Goal: Register for event/course

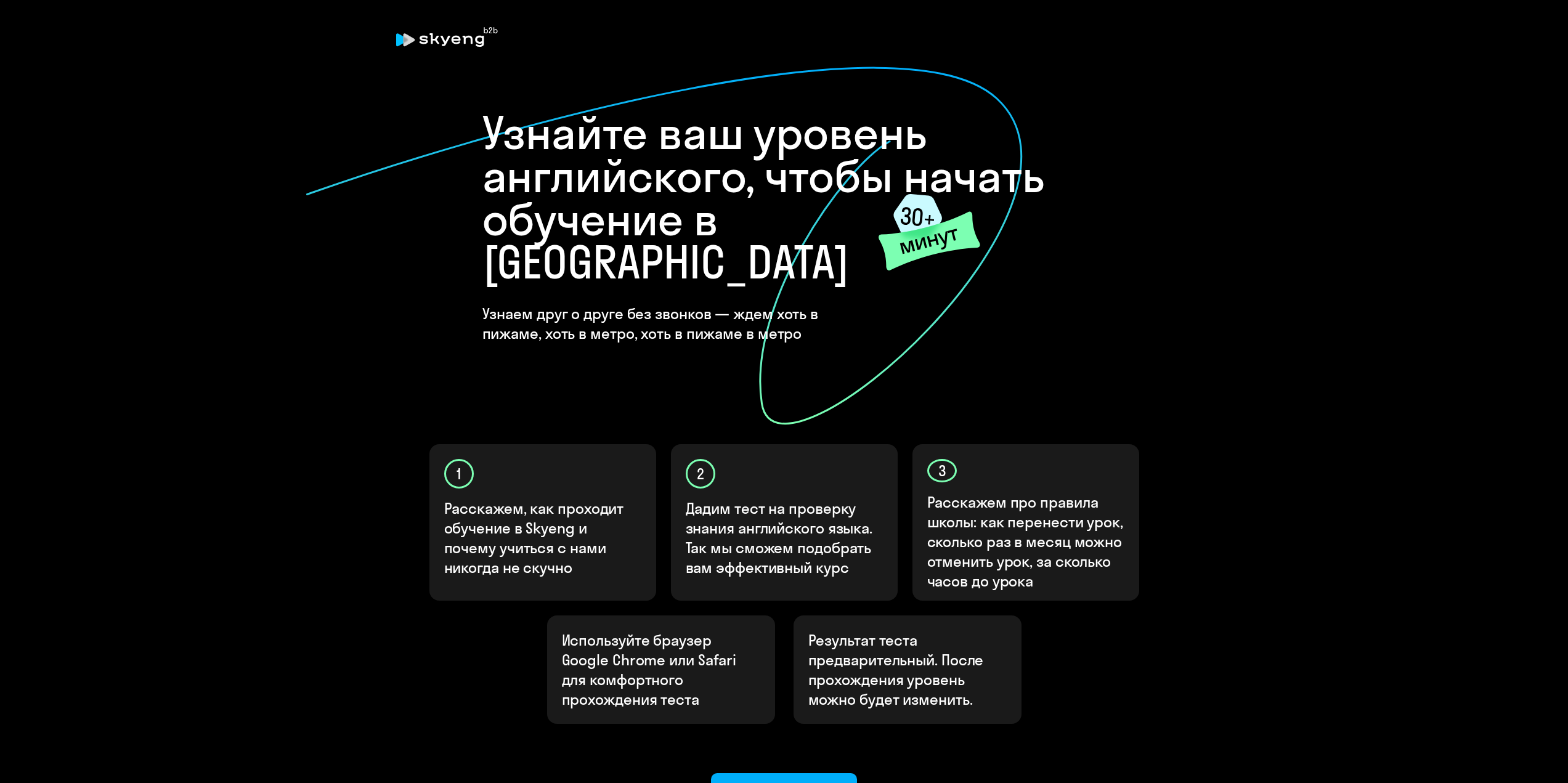
click at [802, 781] on div "Ок, приступаем!" at bounding box center [785, 791] width 112 height 20
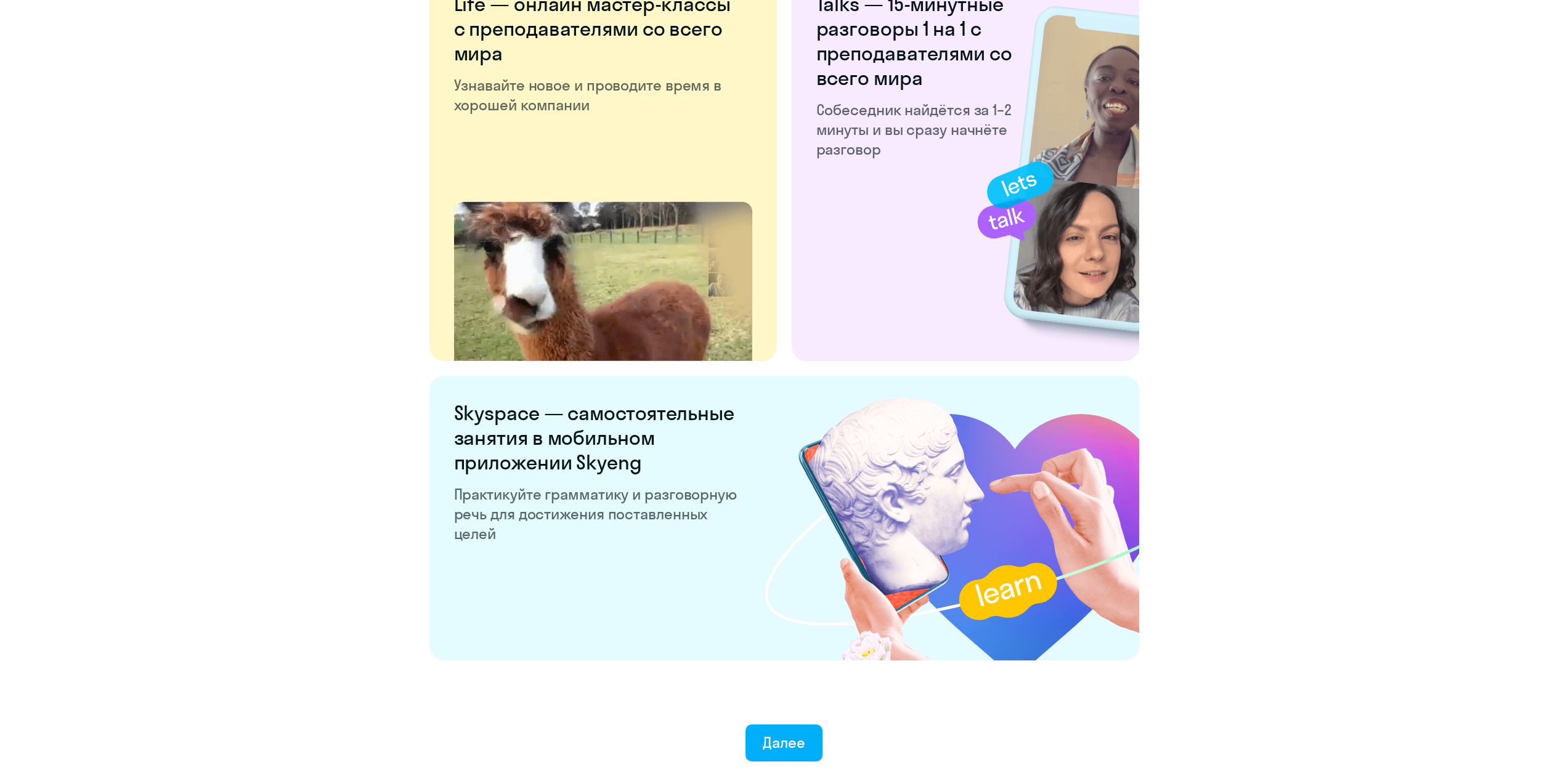
scroll to position [2073, 0]
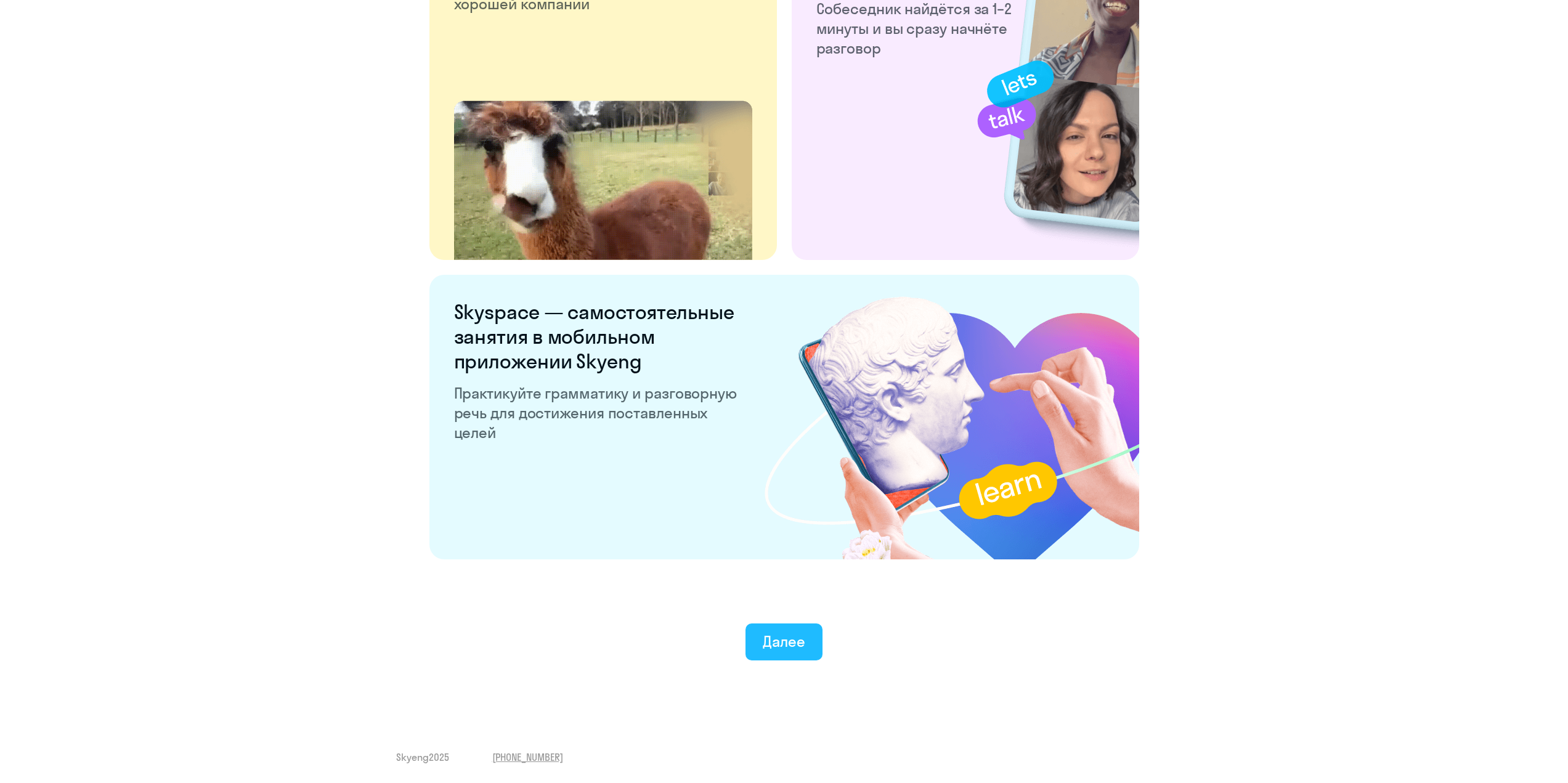
click at [784, 656] on button "Далее" at bounding box center [784, 641] width 77 height 37
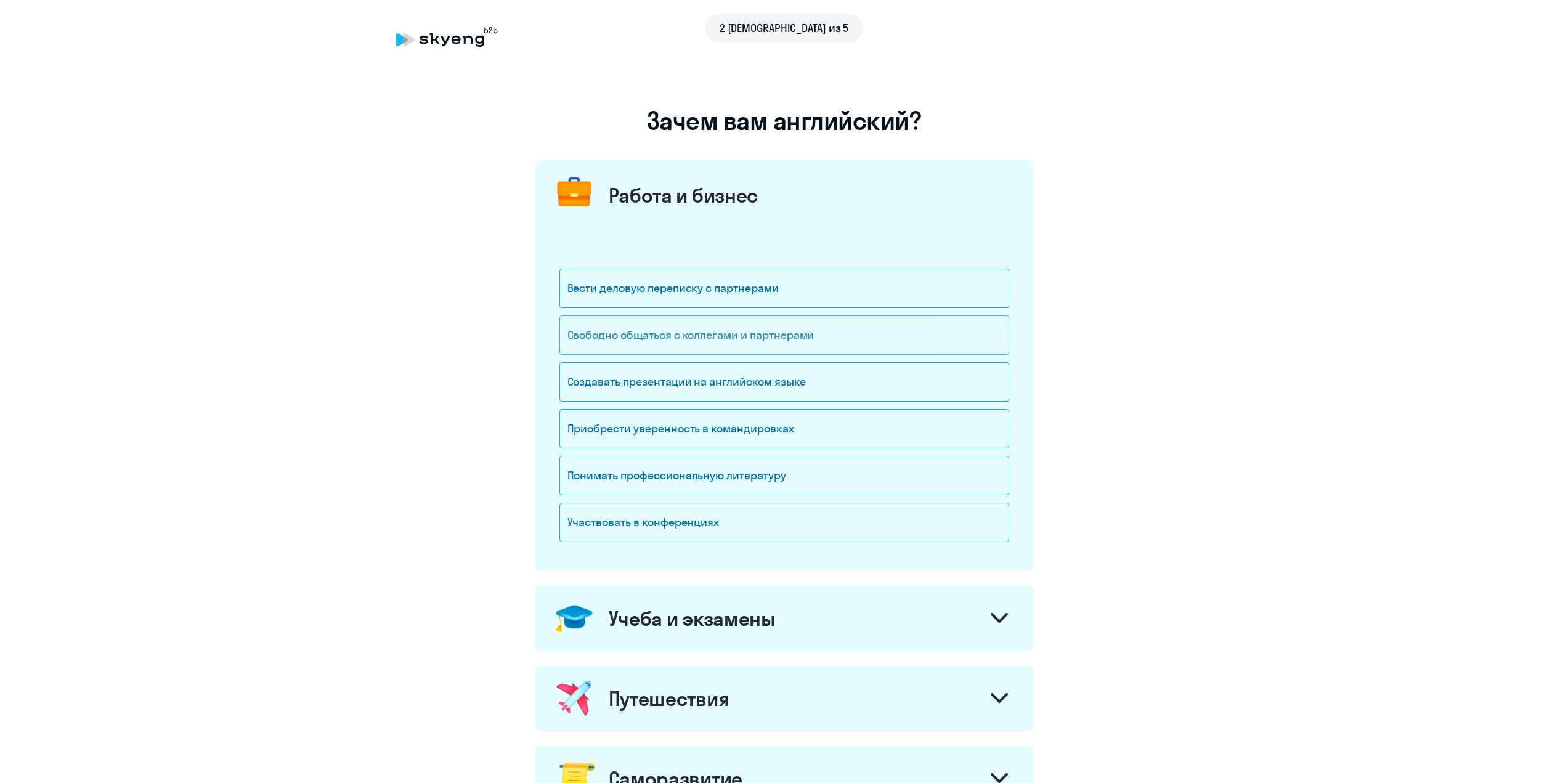
click at [674, 332] on div "Свободно общаться с коллегами и партнерами" at bounding box center [784, 335] width 450 height 39
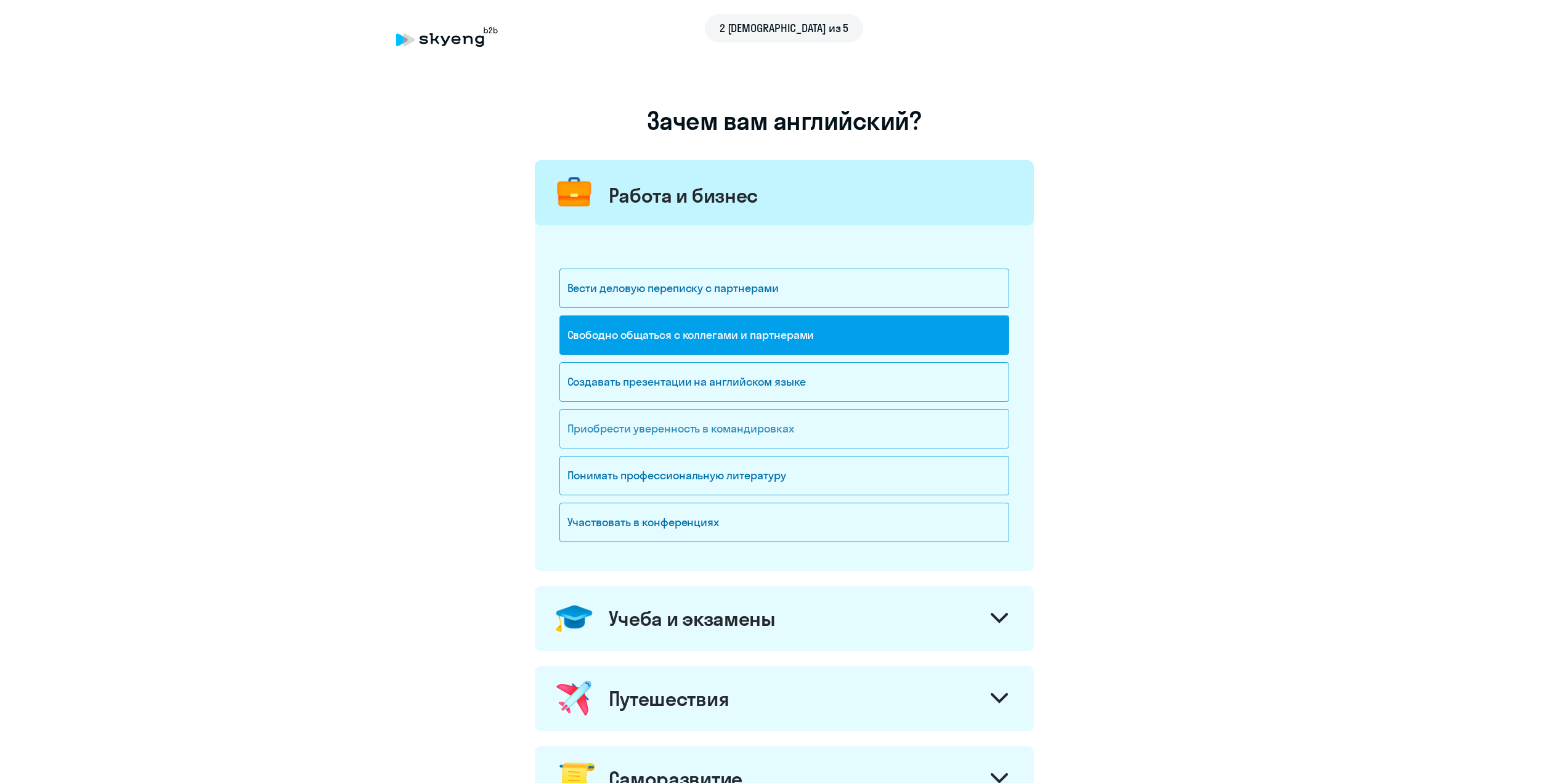
click at [658, 427] on div "Приобрести уверенность в командировках" at bounding box center [784, 428] width 450 height 39
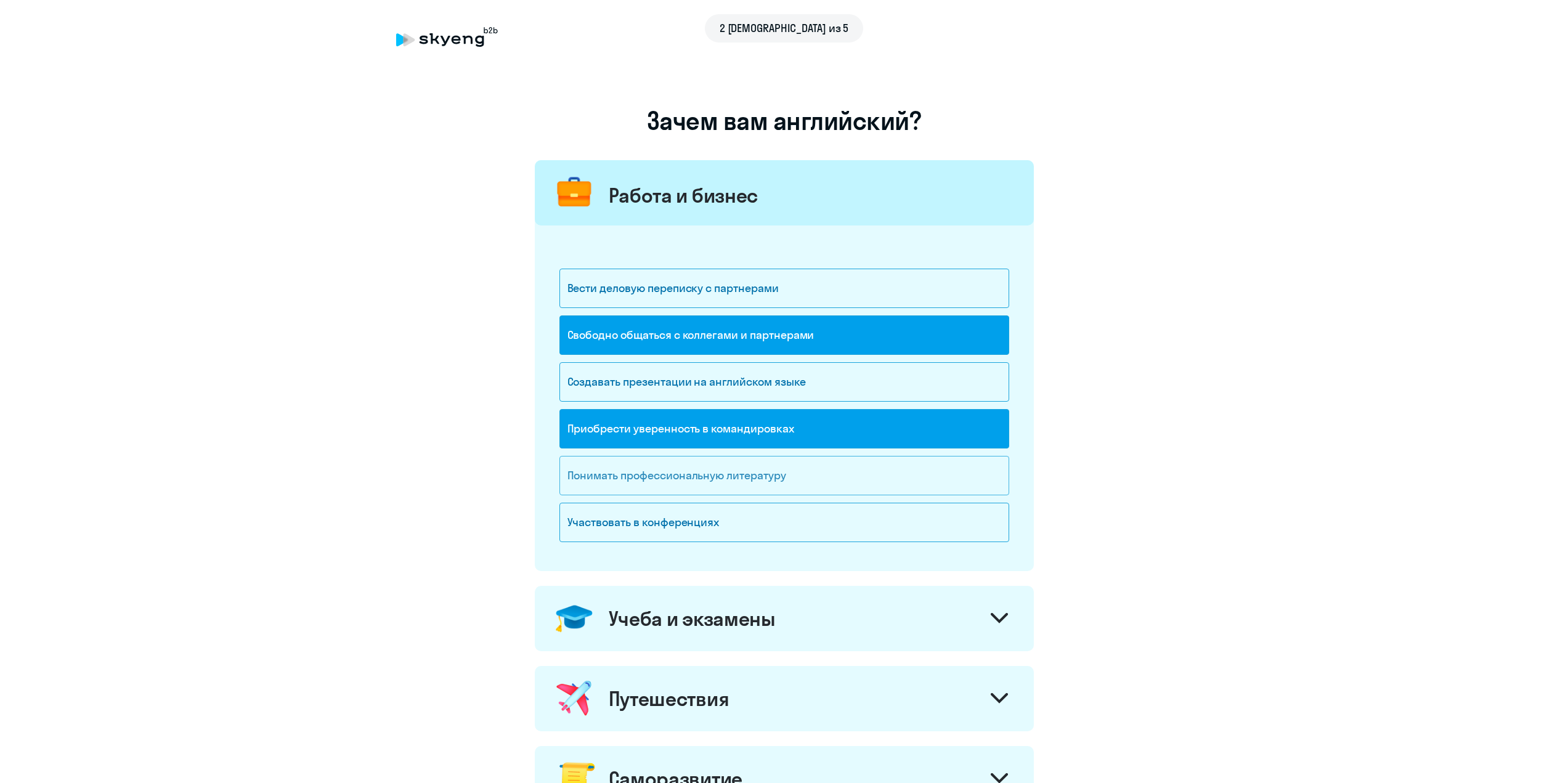
click at [639, 478] on div "Понимать профессиональную литературу" at bounding box center [784, 475] width 450 height 39
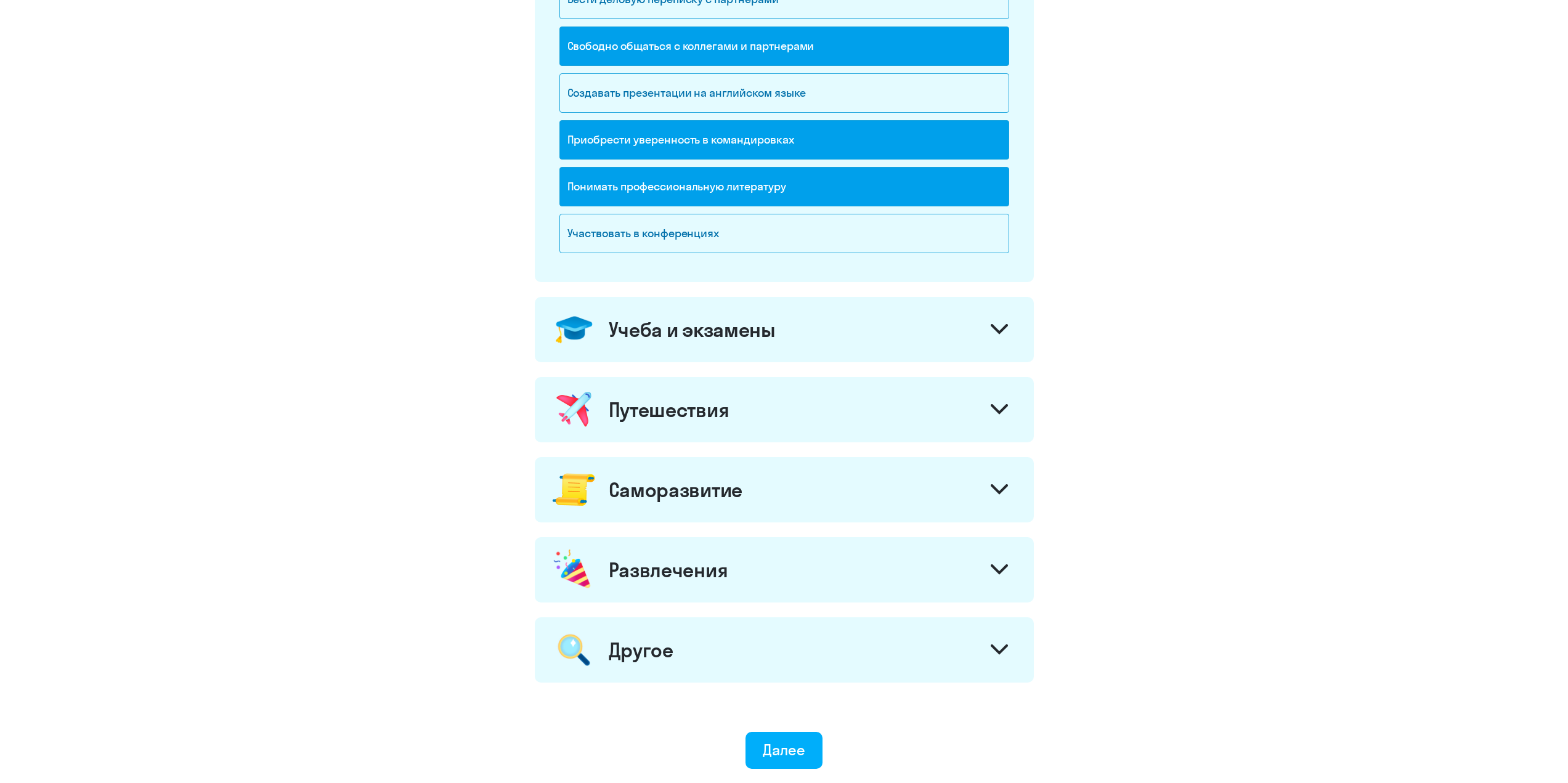
scroll to position [308, 0]
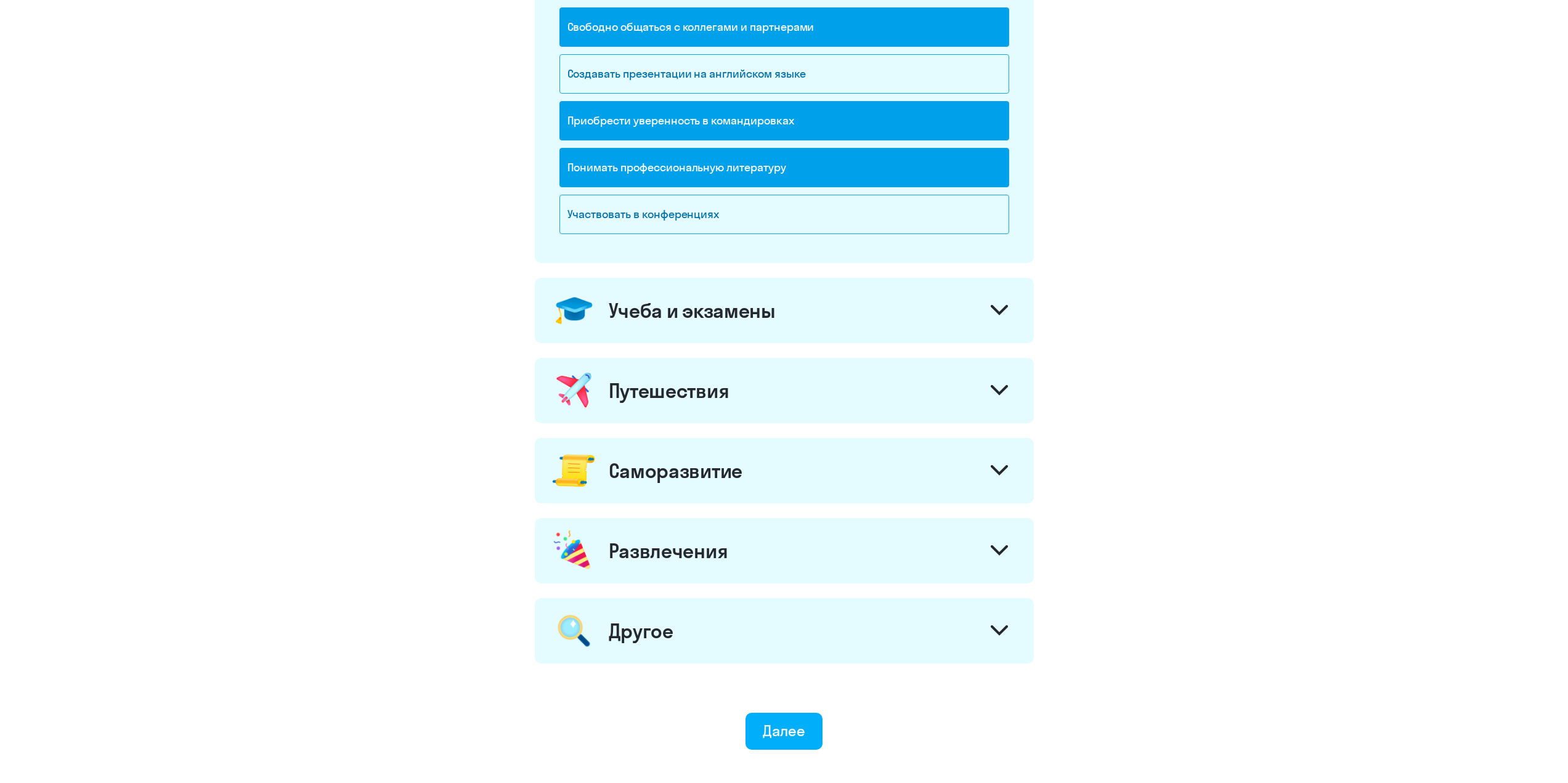
click at [673, 316] on div "Учеба и экзамены" at bounding box center [693, 310] width 167 height 25
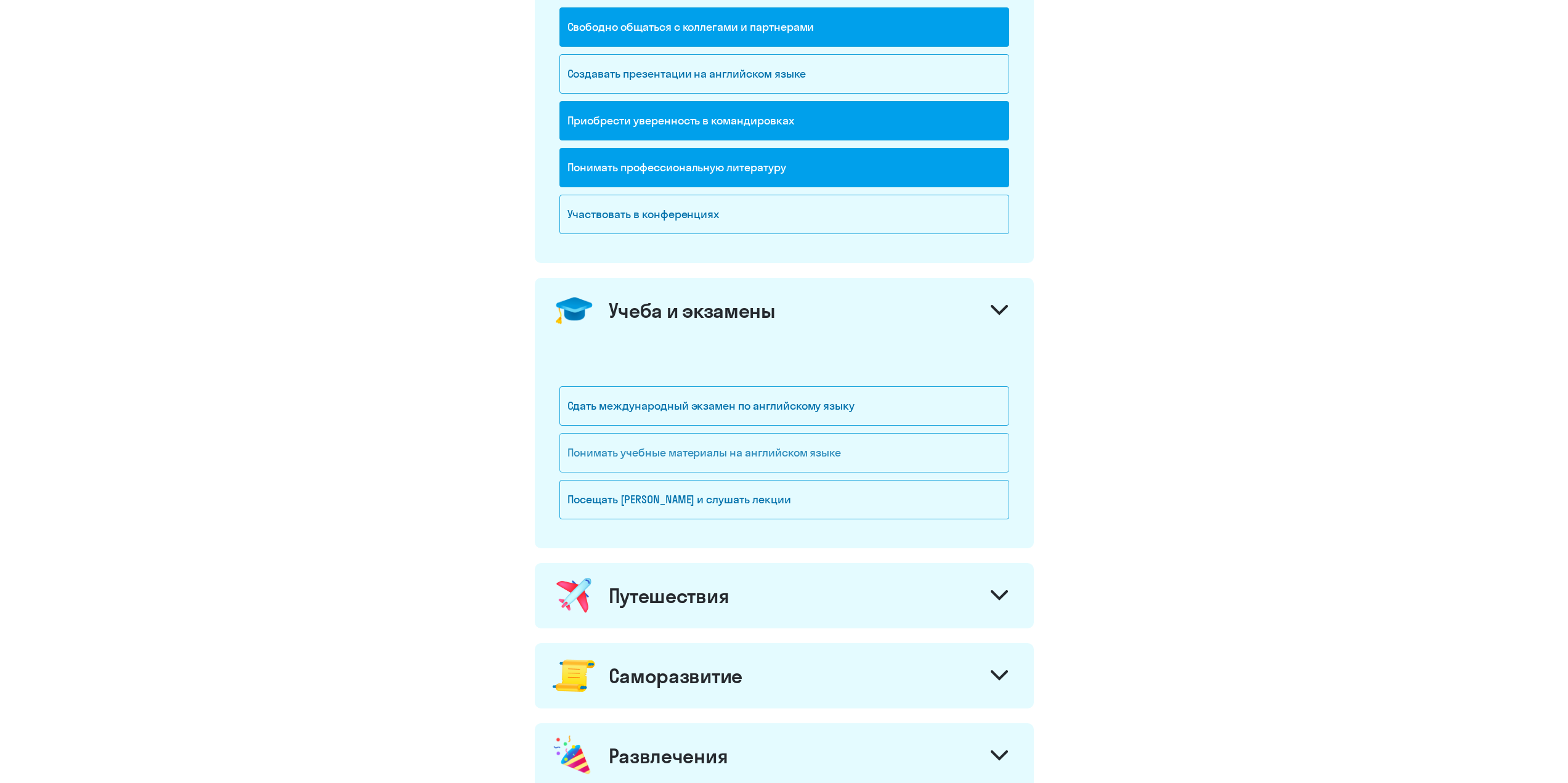
click at [698, 455] on div "Понимать учебные материалы на английском языке" at bounding box center [784, 452] width 450 height 39
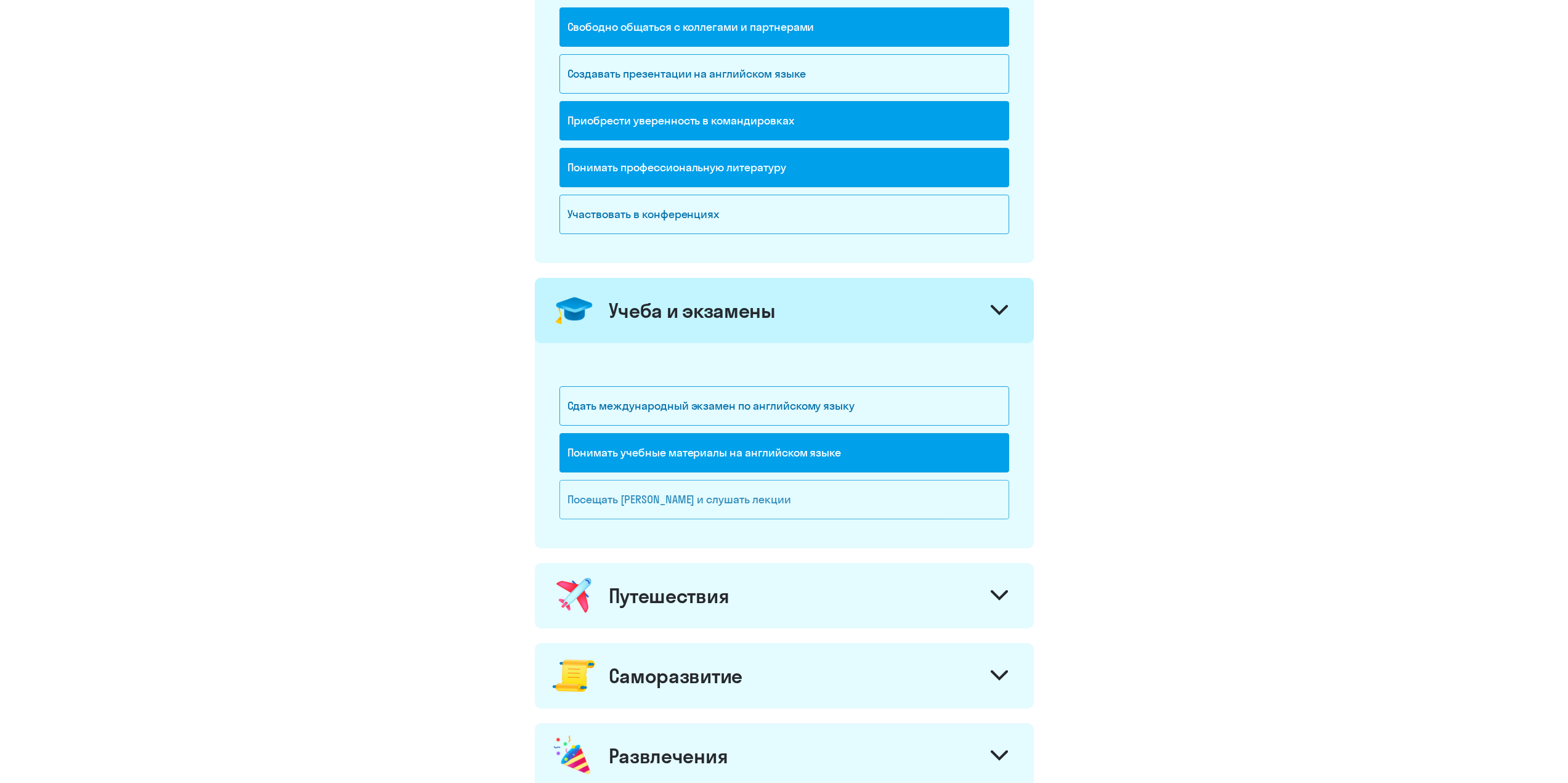
click at [639, 497] on div "Посещать [PERSON_NAME] и слушать лекции" at bounding box center [784, 499] width 450 height 39
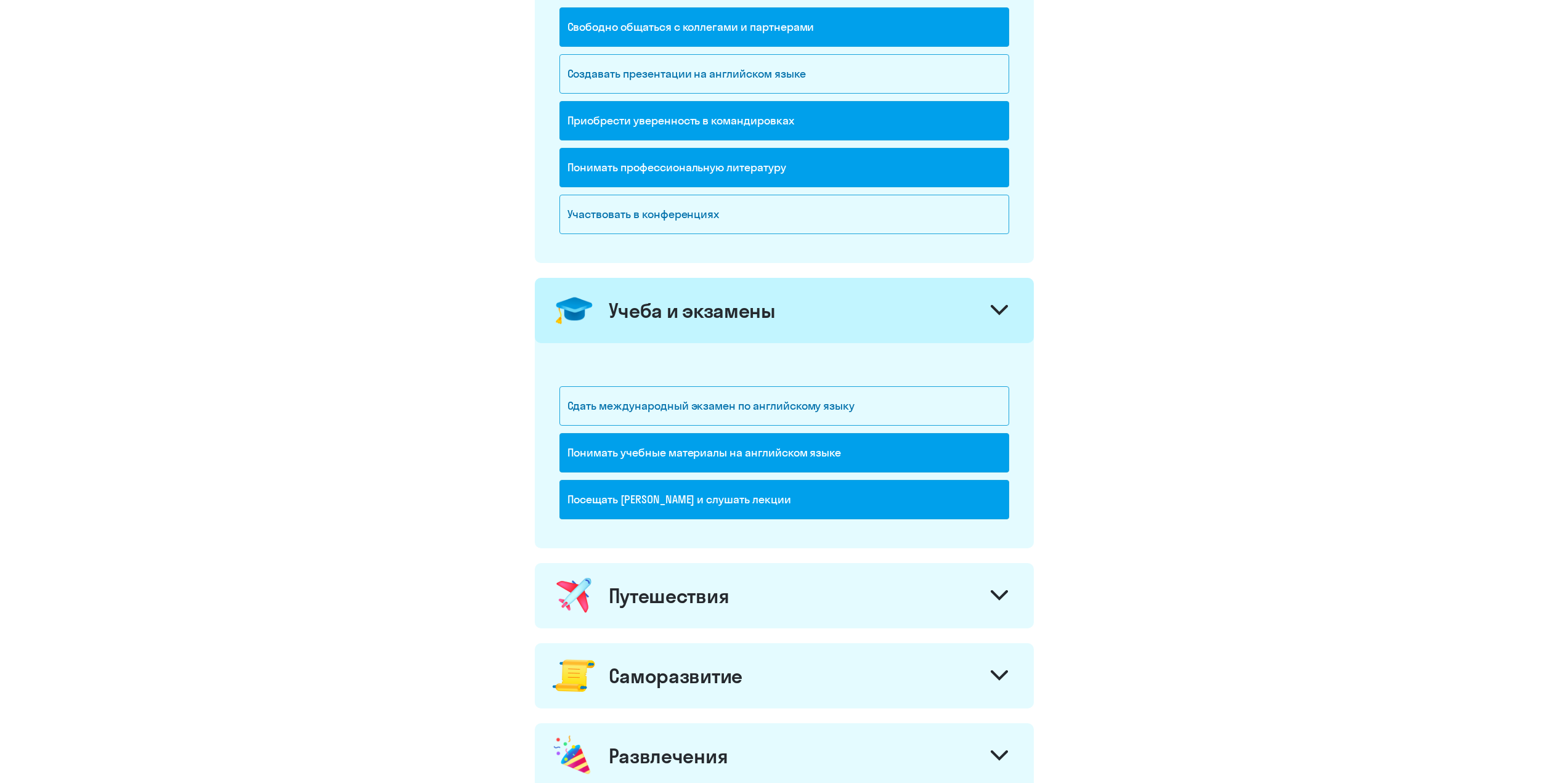
click at [736, 592] on div "Путешествия" at bounding box center [784, 596] width 500 height 66
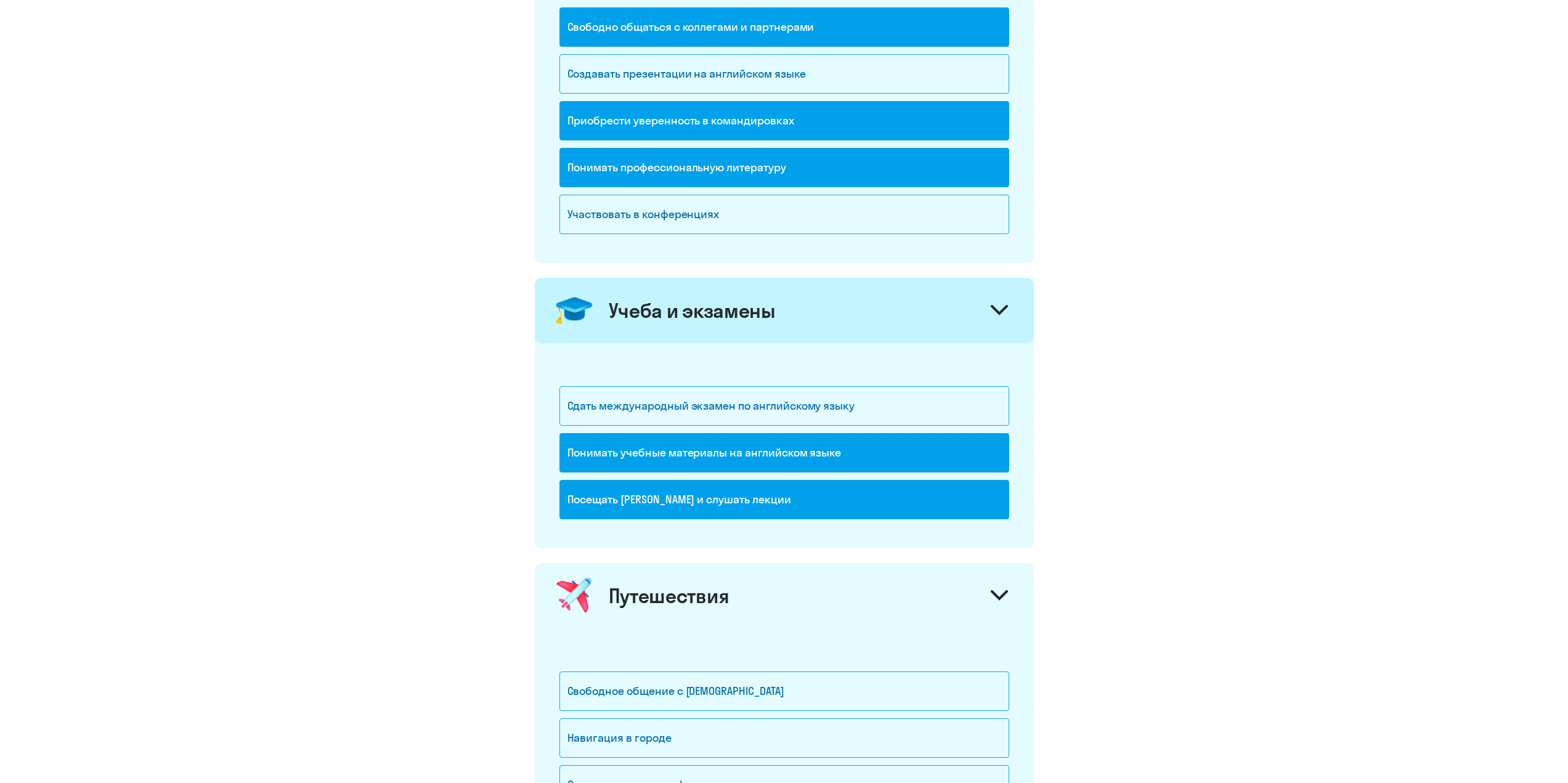
drag, startPoint x: 737, startPoint y: 590, endPoint x: 742, endPoint y: 603, distance: 13.9
click at [742, 603] on div "Путешествия" at bounding box center [784, 596] width 500 height 66
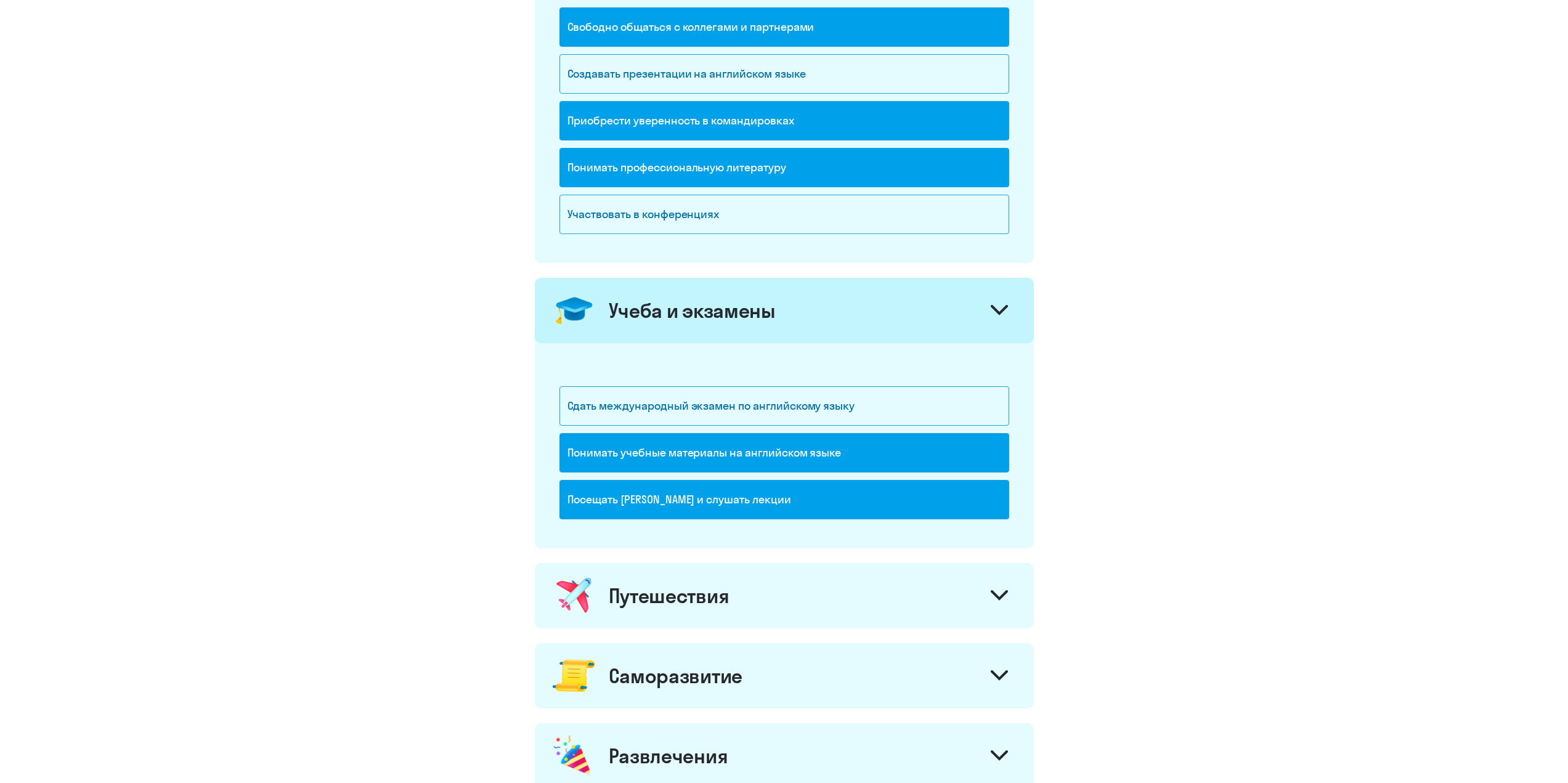
click at [732, 595] on div "Путешествия" at bounding box center [784, 596] width 500 height 66
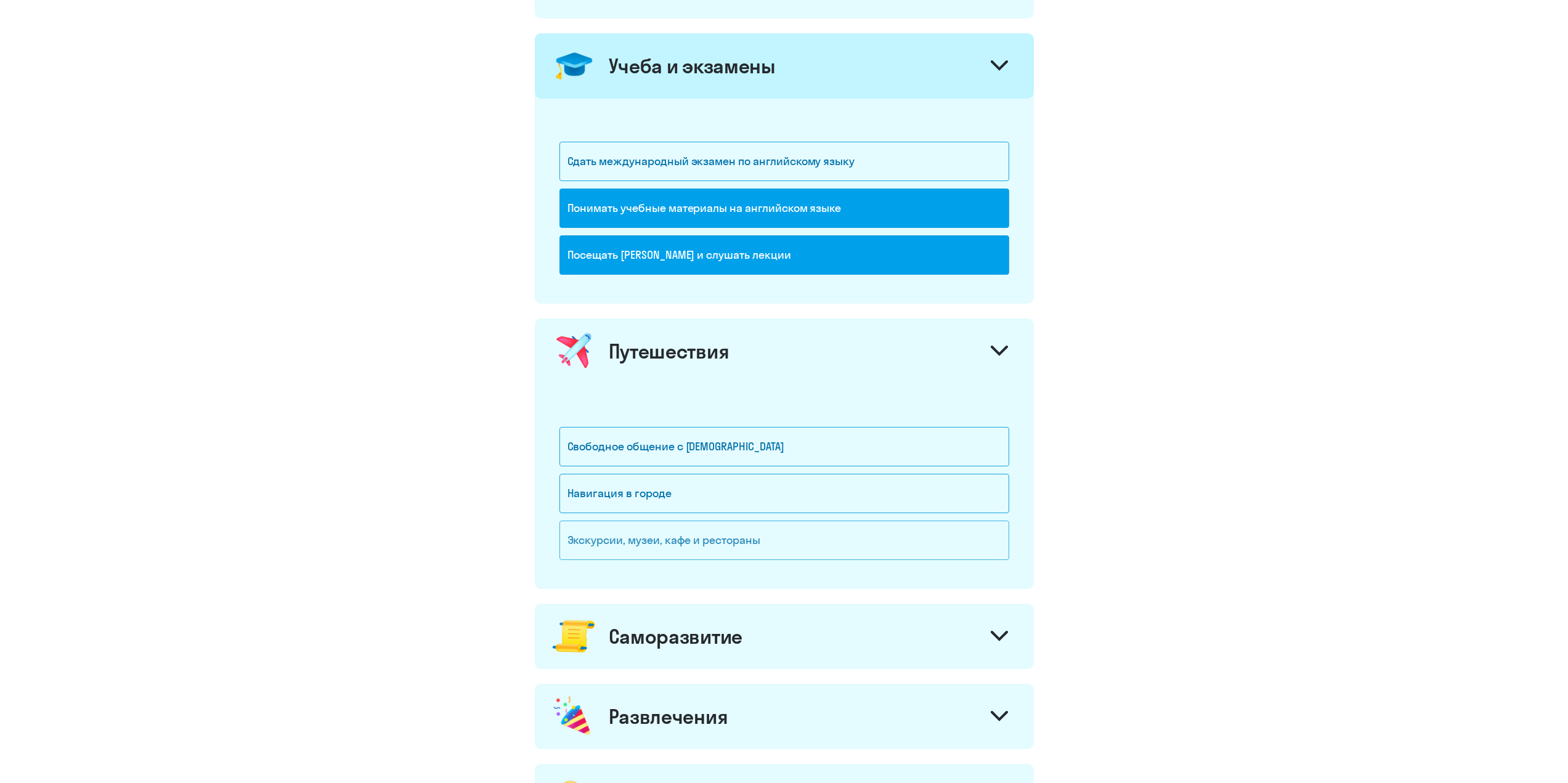
scroll to position [555, 0]
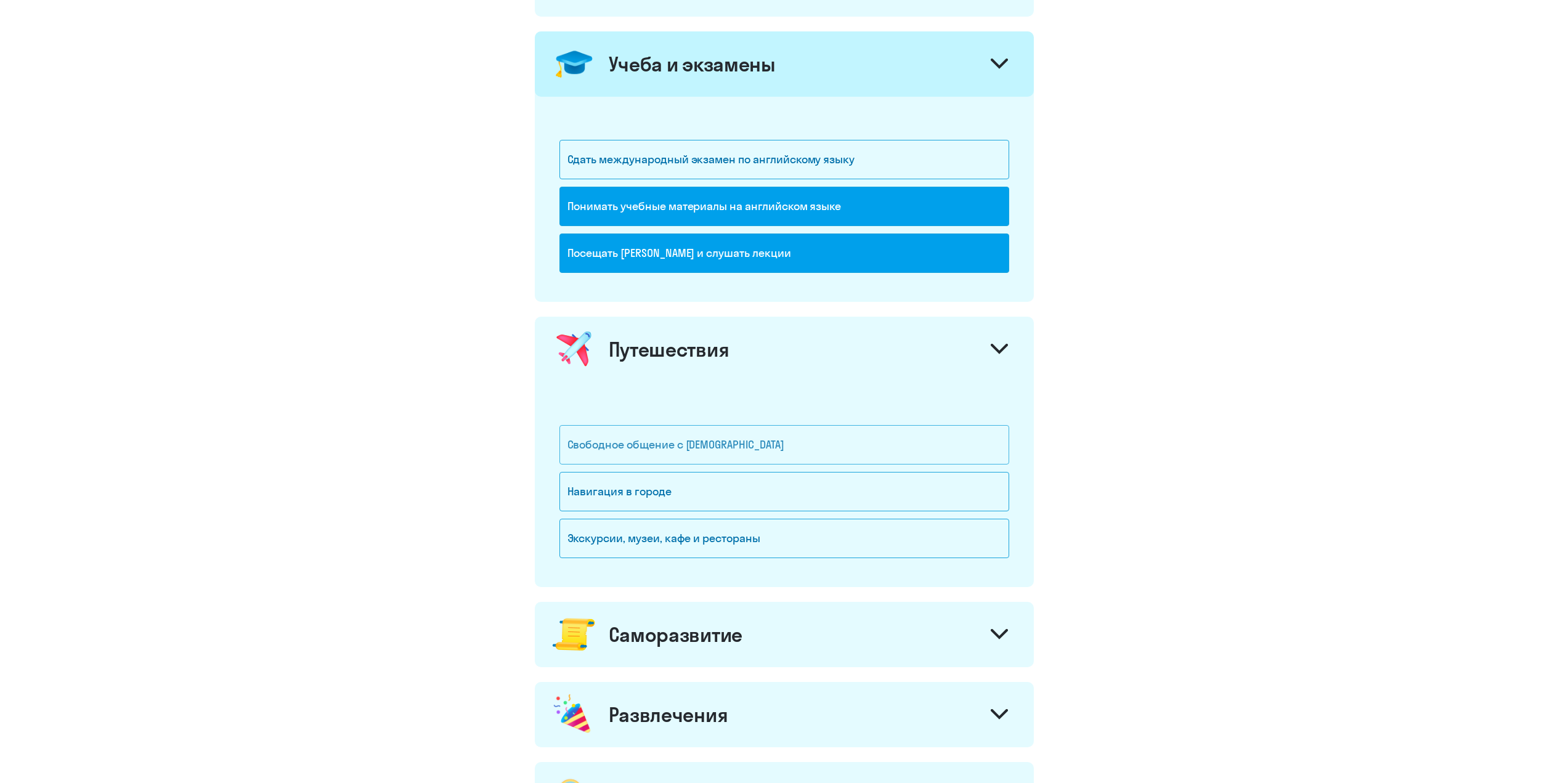
click at [712, 452] on div "Свободное общение с [DEMOGRAPHIC_DATA]" at bounding box center [784, 444] width 450 height 39
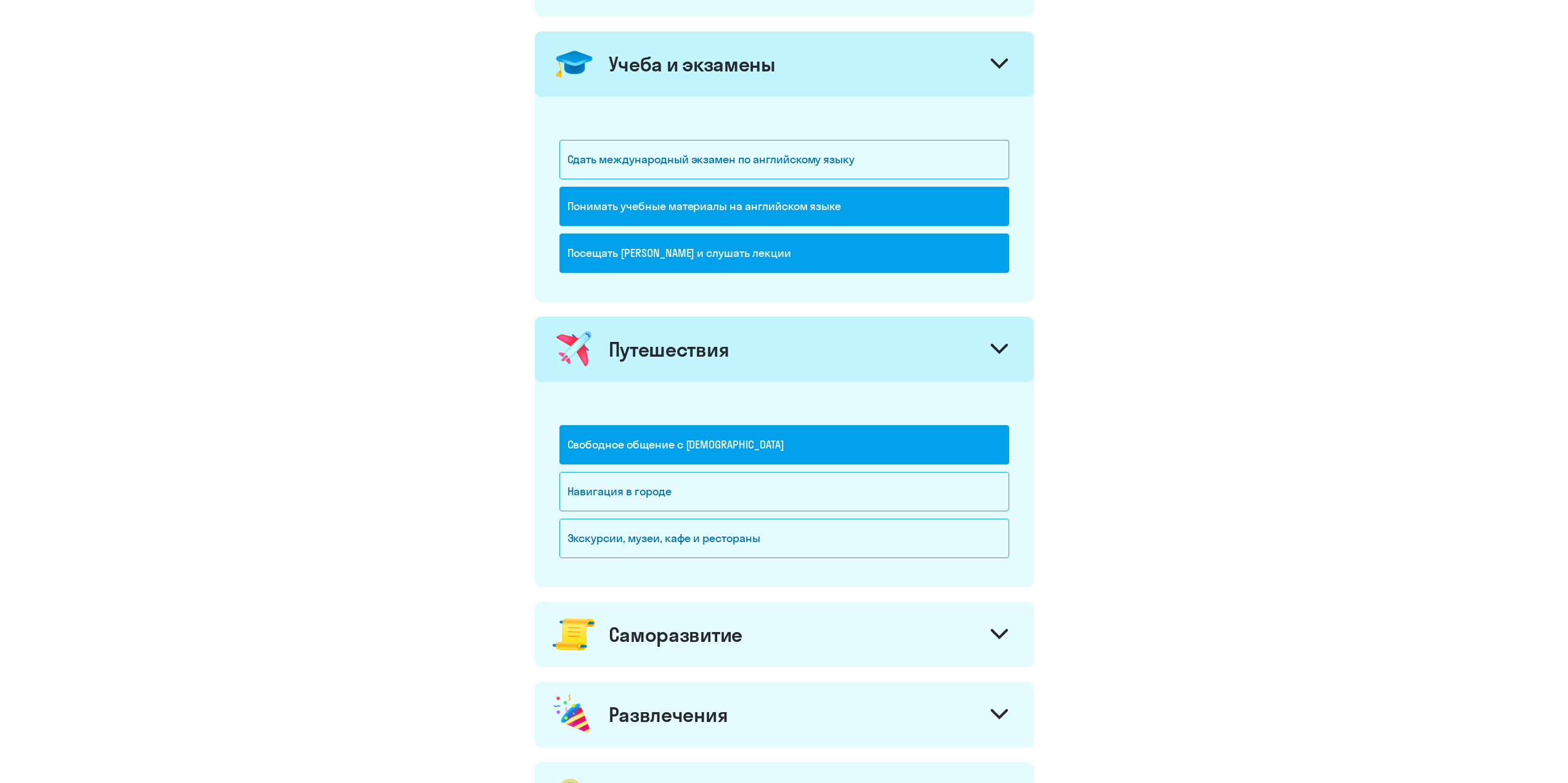
click at [663, 630] on div "Саморазвитие" at bounding box center [676, 635] width 134 height 25
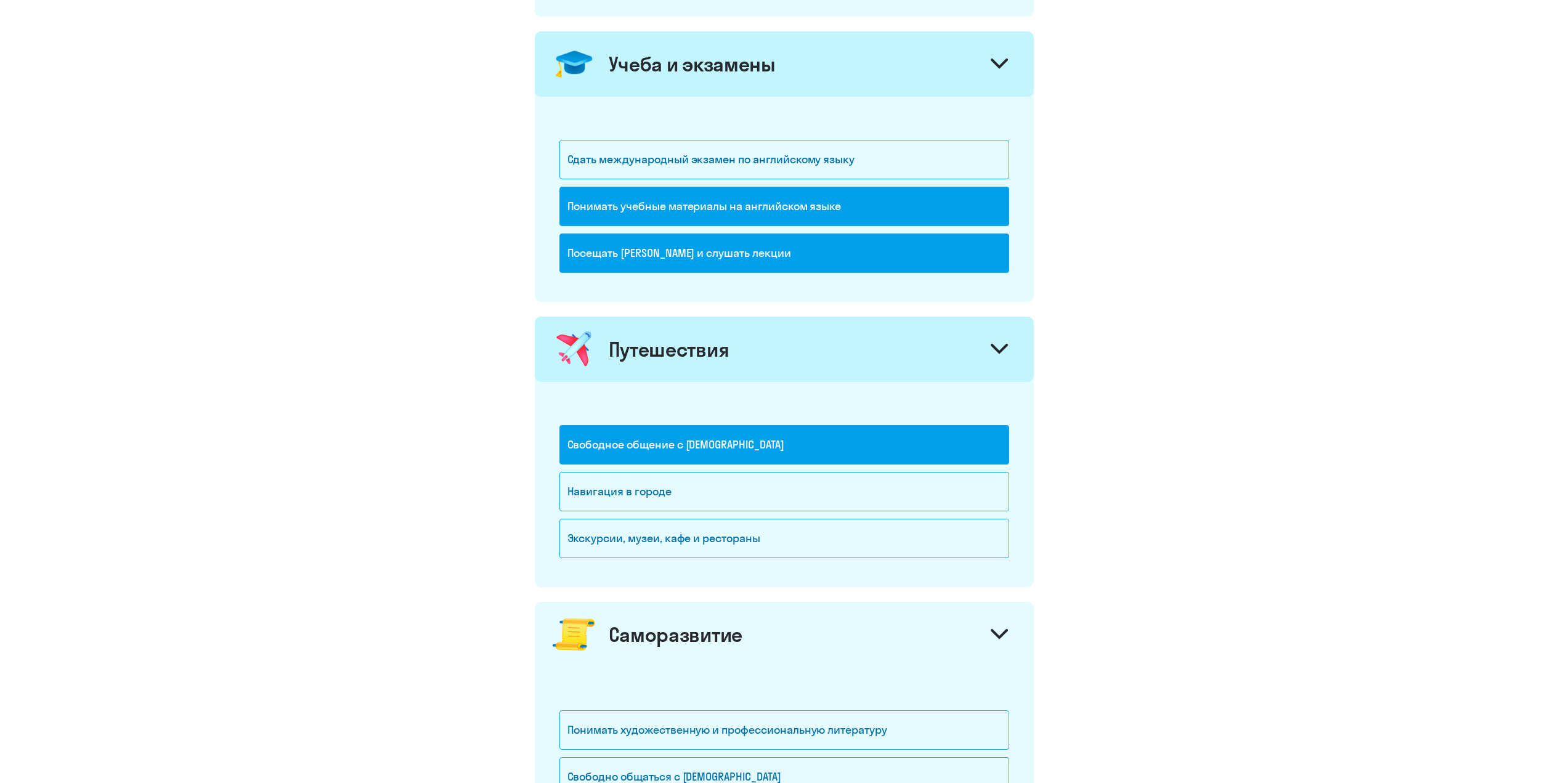
scroll to position [924, 0]
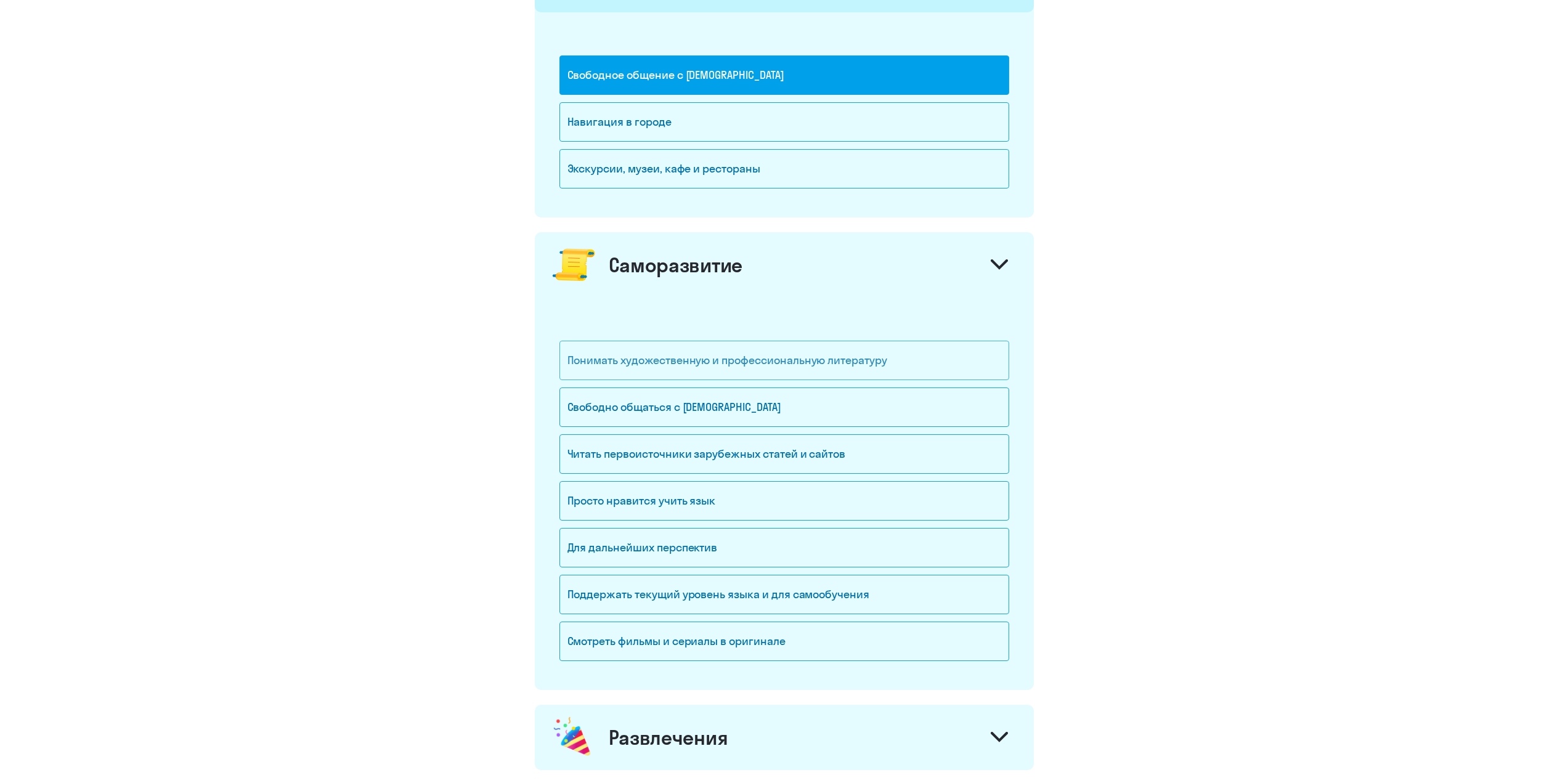
click at [734, 365] on div "Понимать художественную и профессиональную литературу" at bounding box center [784, 360] width 450 height 39
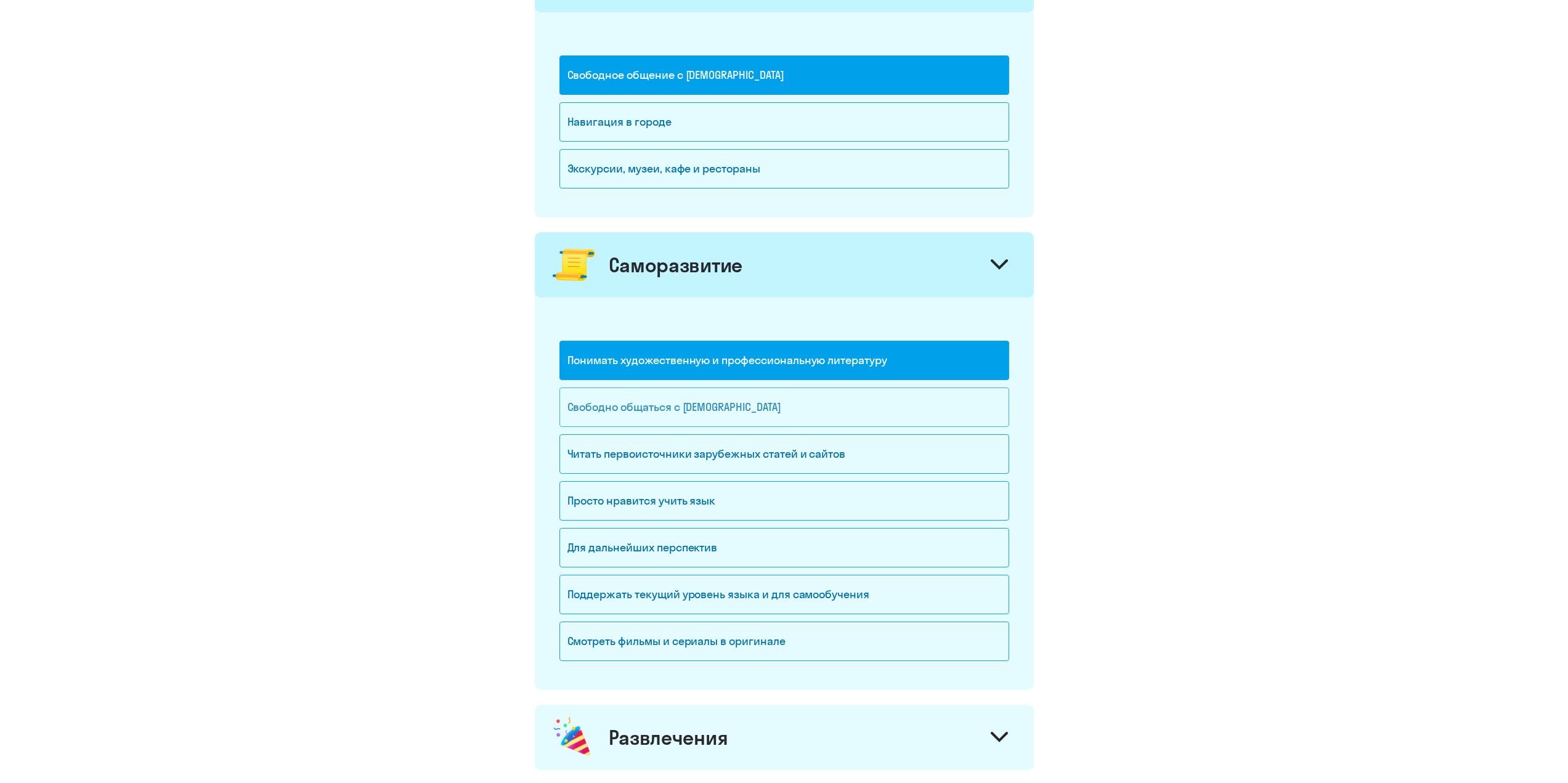
click at [694, 420] on div "Свободно общаться с [DEMOGRAPHIC_DATA]" at bounding box center [784, 406] width 450 height 39
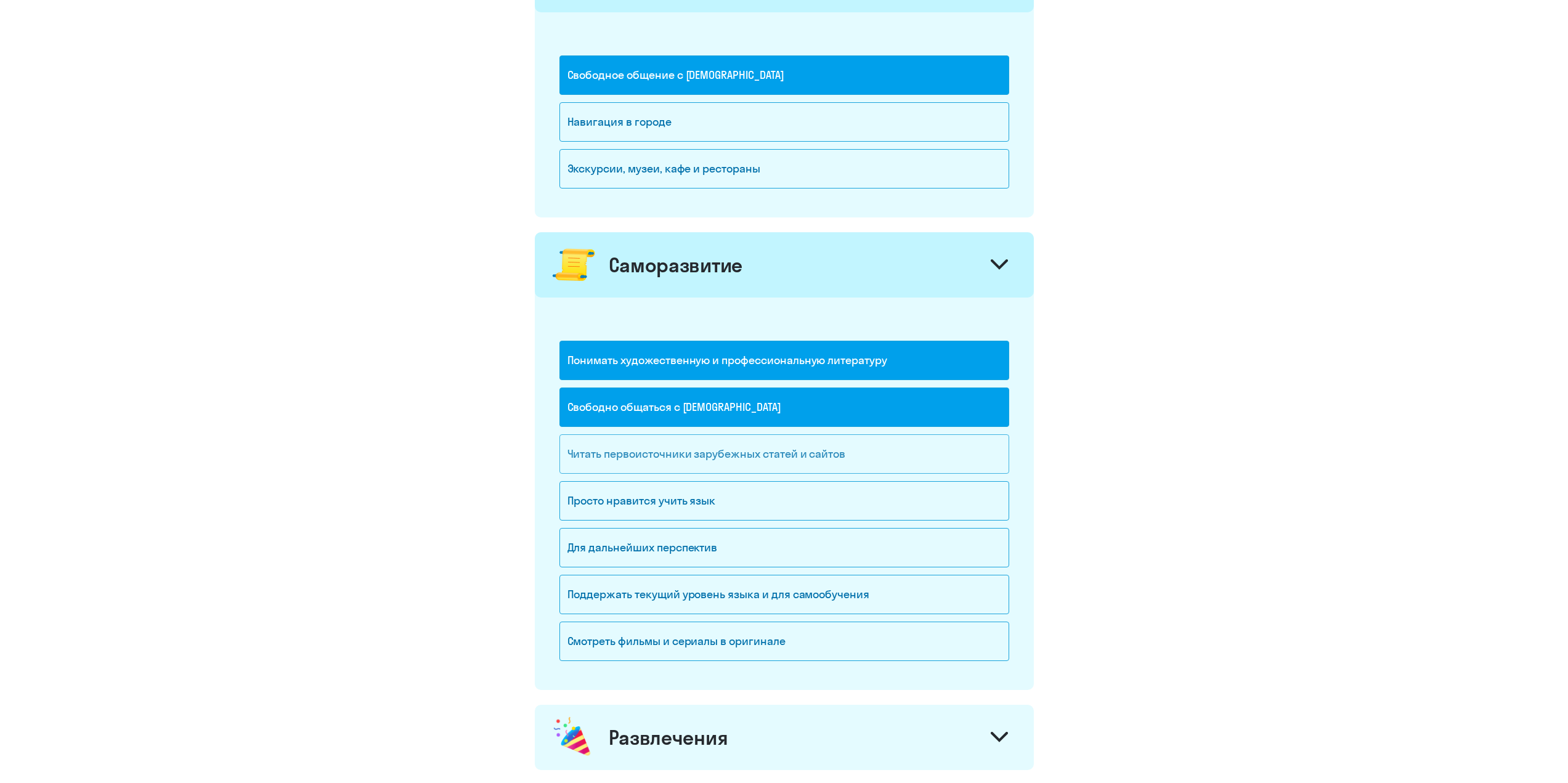
click at [689, 456] on div "Читать первоисточники зарубежных статей и сайтов" at bounding box center [784, 454] width 450 height 39
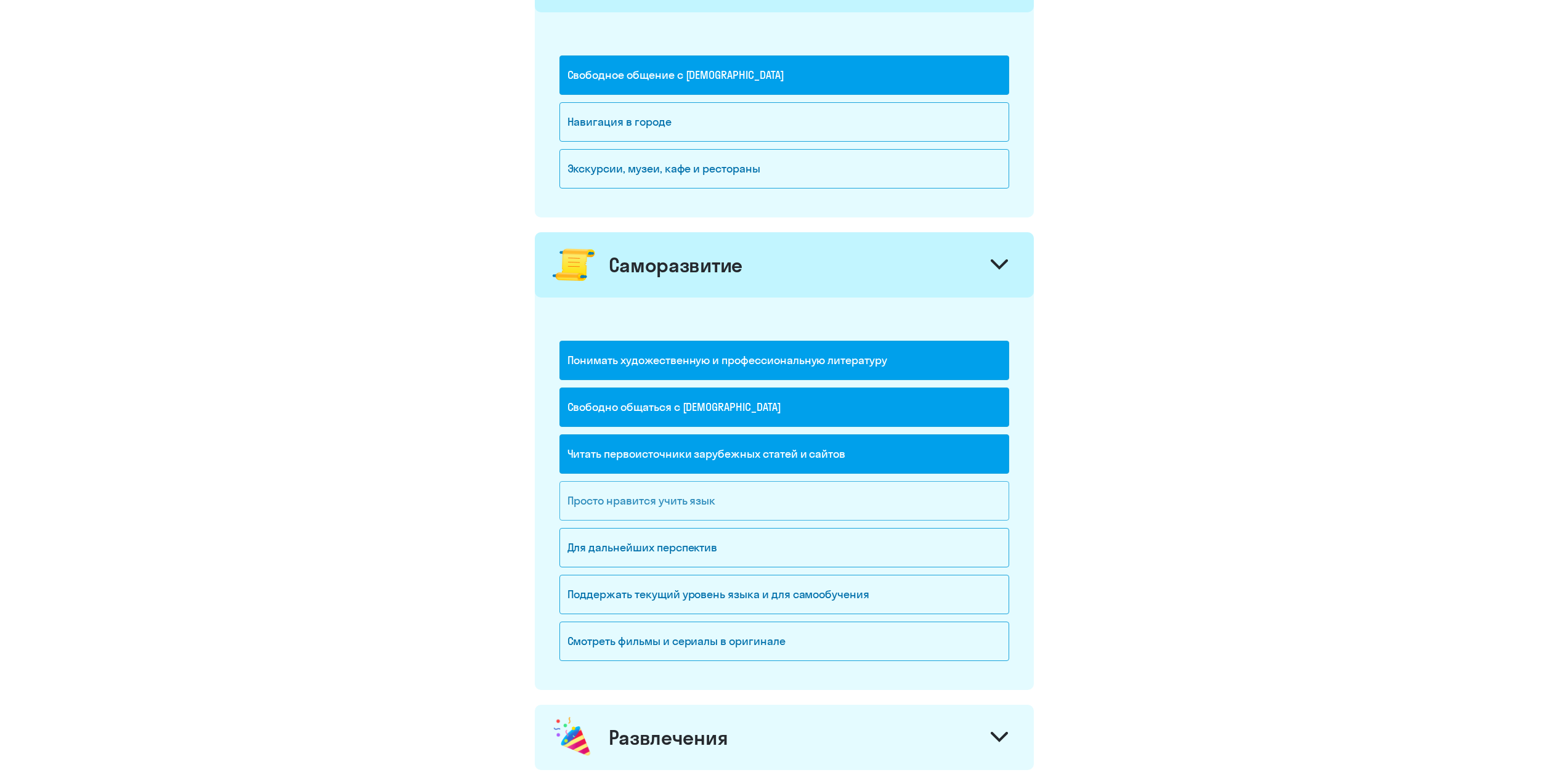
click at [696, 506] on div "Просто нравится учить язык" at bounding box center [784, 500] width 450 height 39
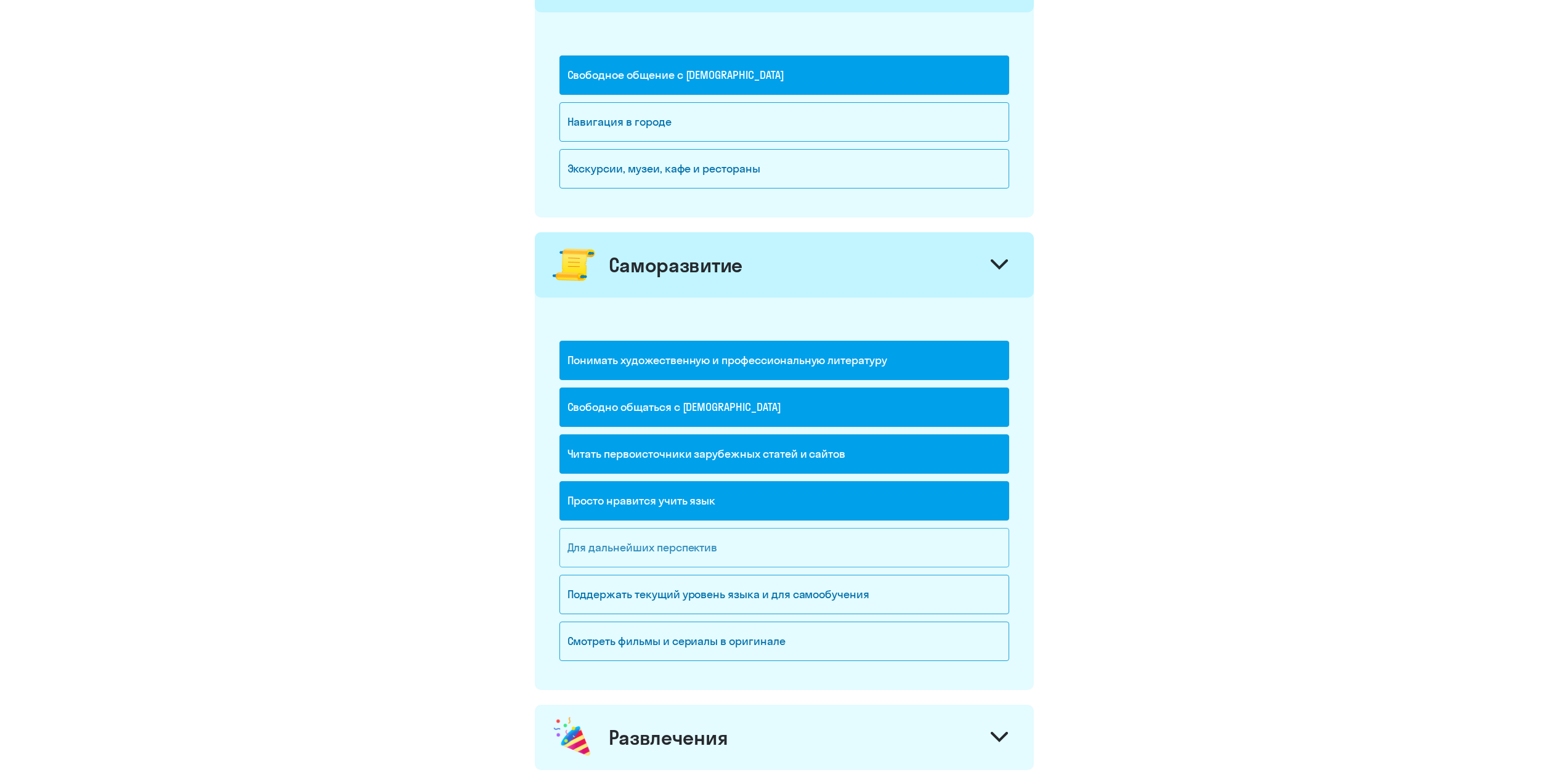
click at [701, 550] on div "Для дальнейших перспектив" at bounding box center [784, 547] width 450 height 39
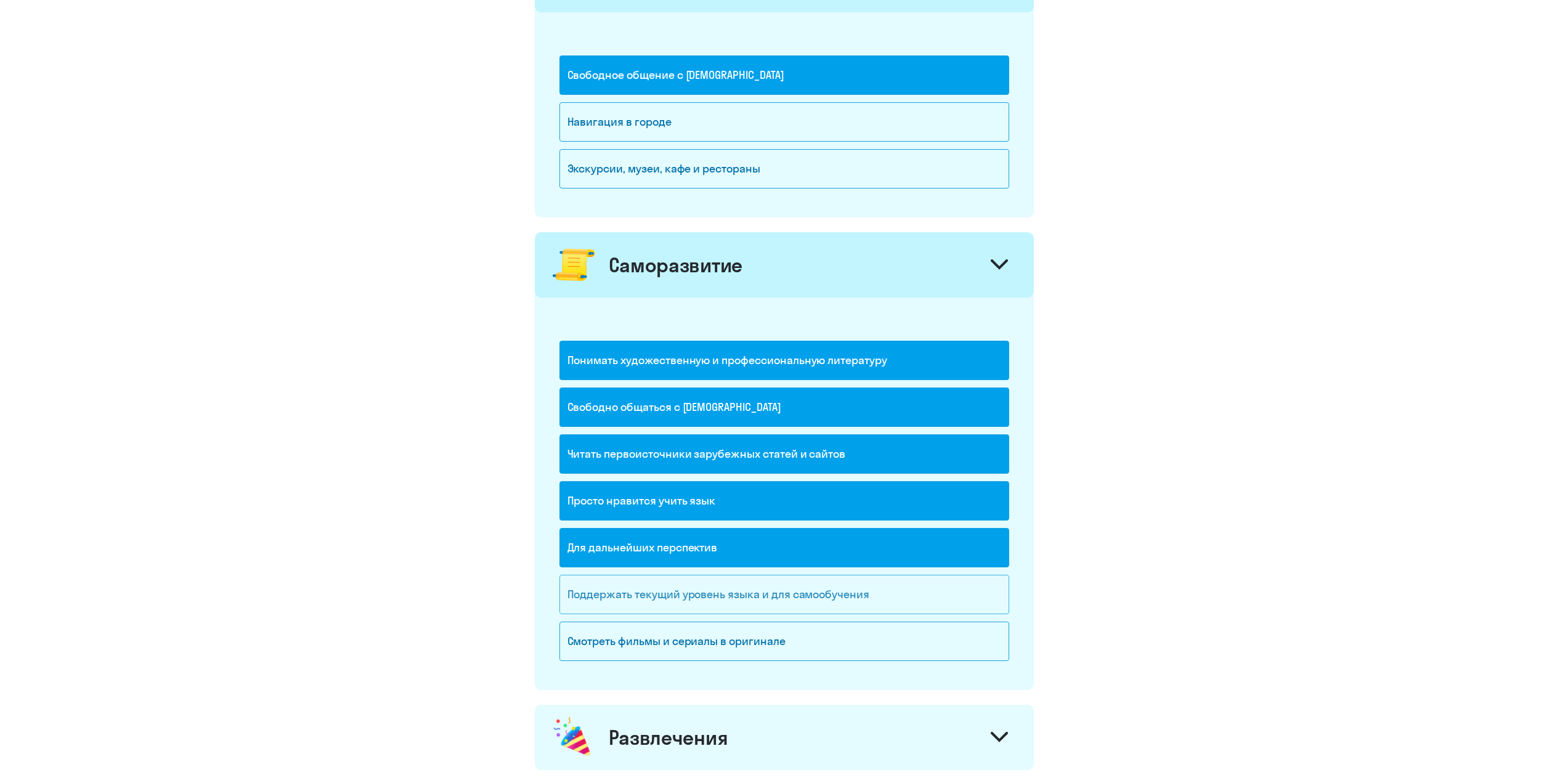
click at [746, 594] on div "Поддержать текущий уровень языка и для cамообучения" at bounding box center [784, 594] width 450 height 39
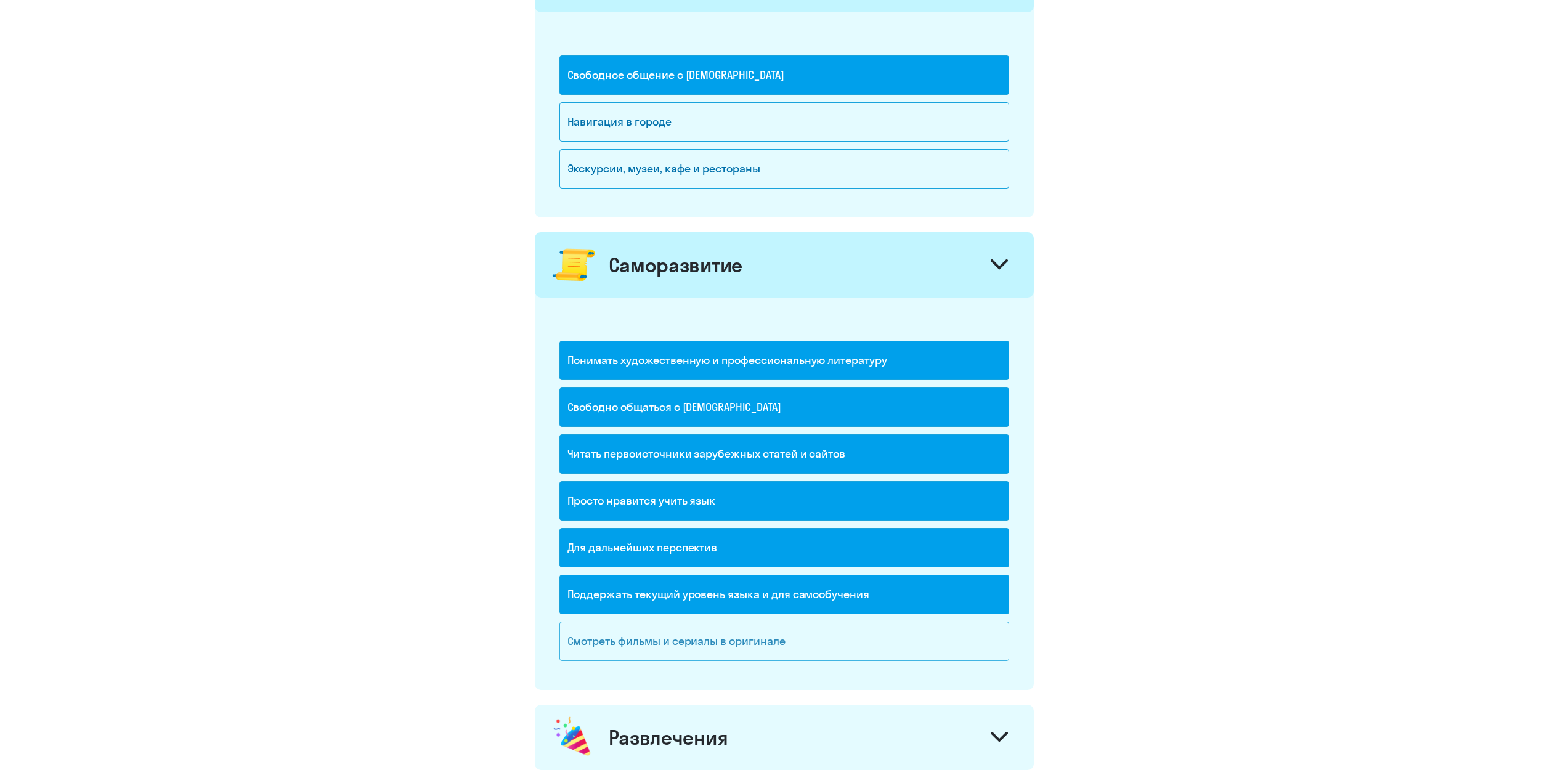
click at [753, 648] on div "Смотреть фильмы и сериалы в оригинале" at bounding box center [784, 640] width 450 height 39
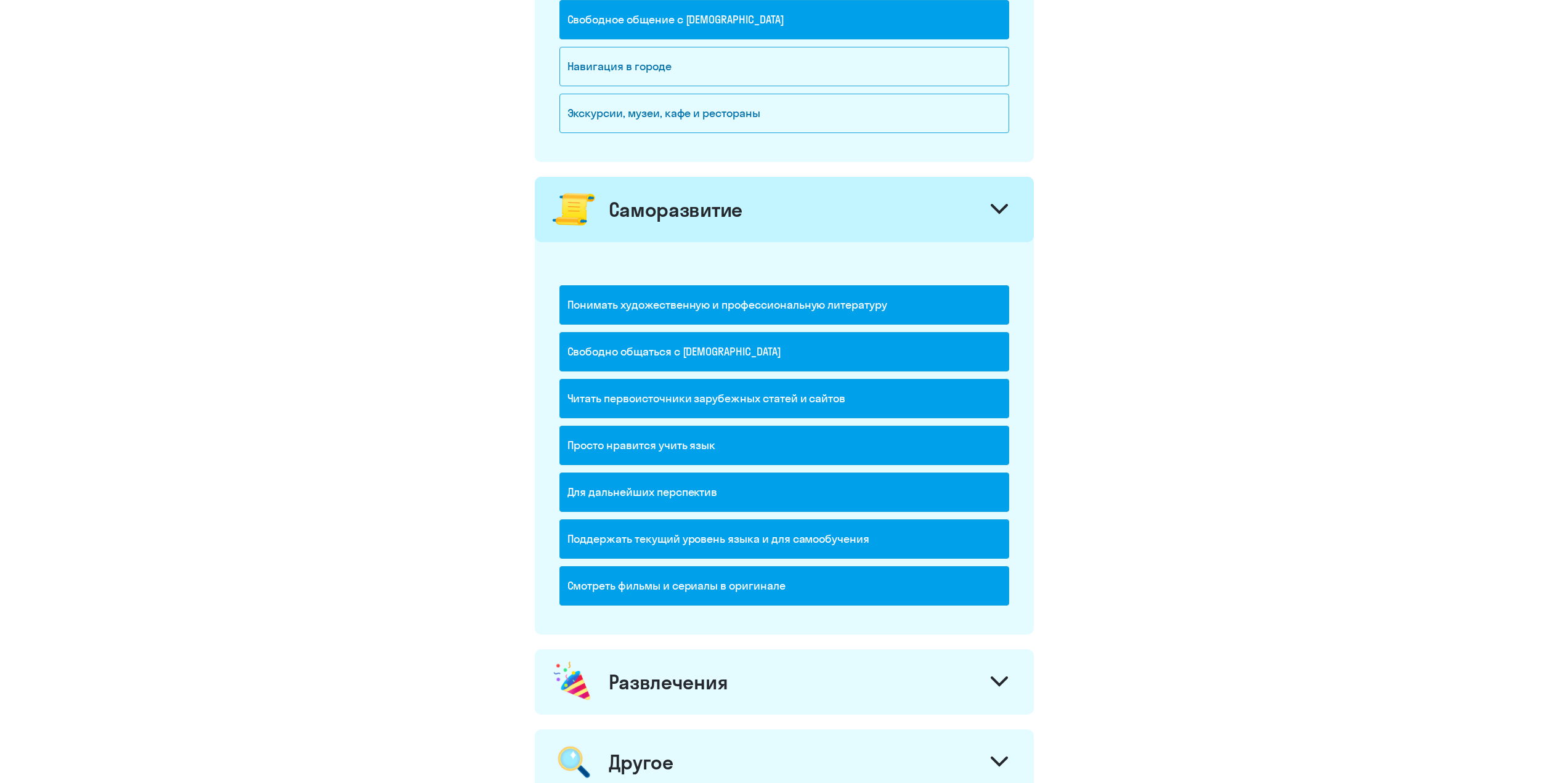
scroll to position [1195, 0]
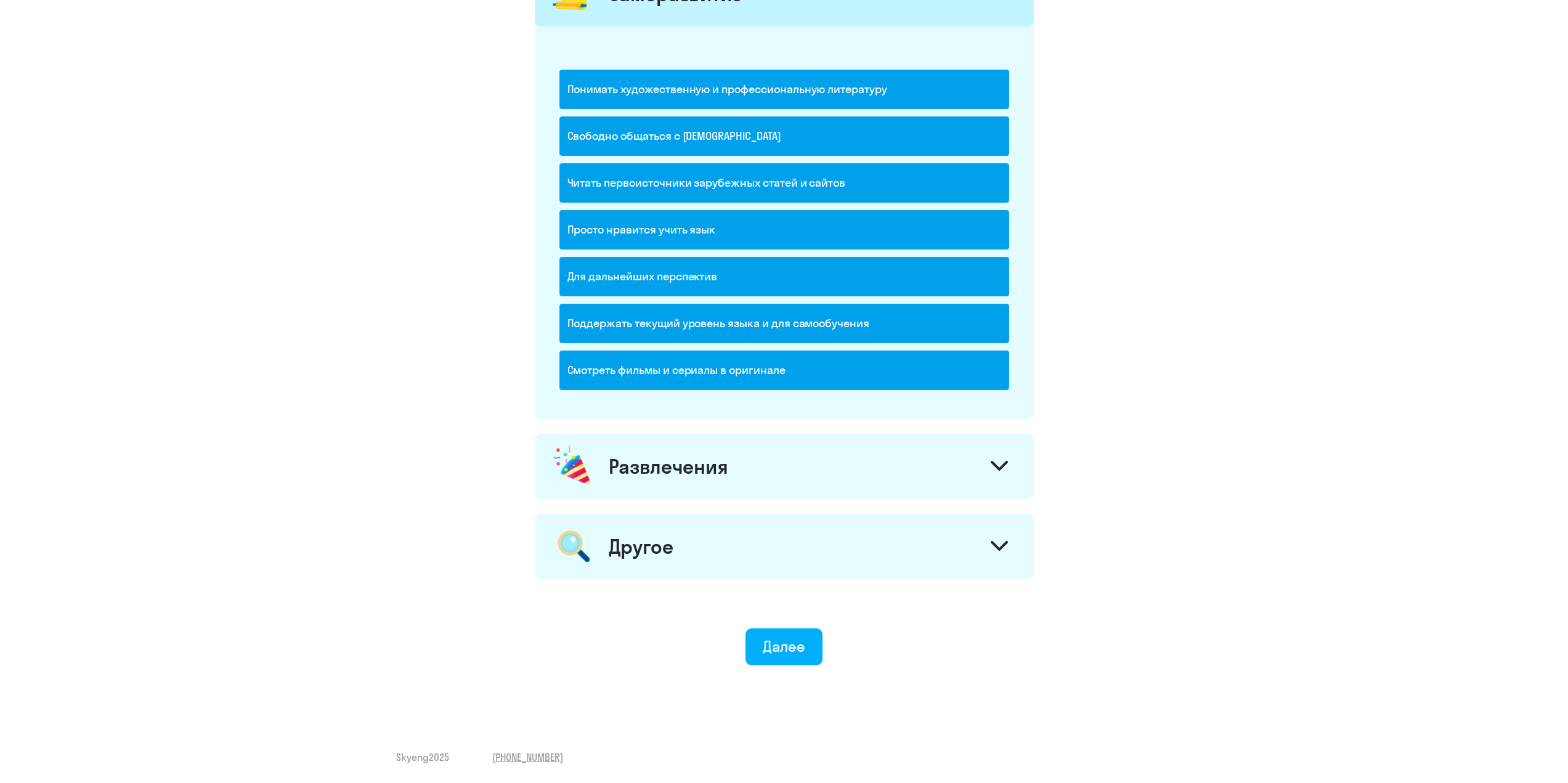
click at [735, 481] on div "Развлечения" at bounding box center [784, 466] width 500 height 66
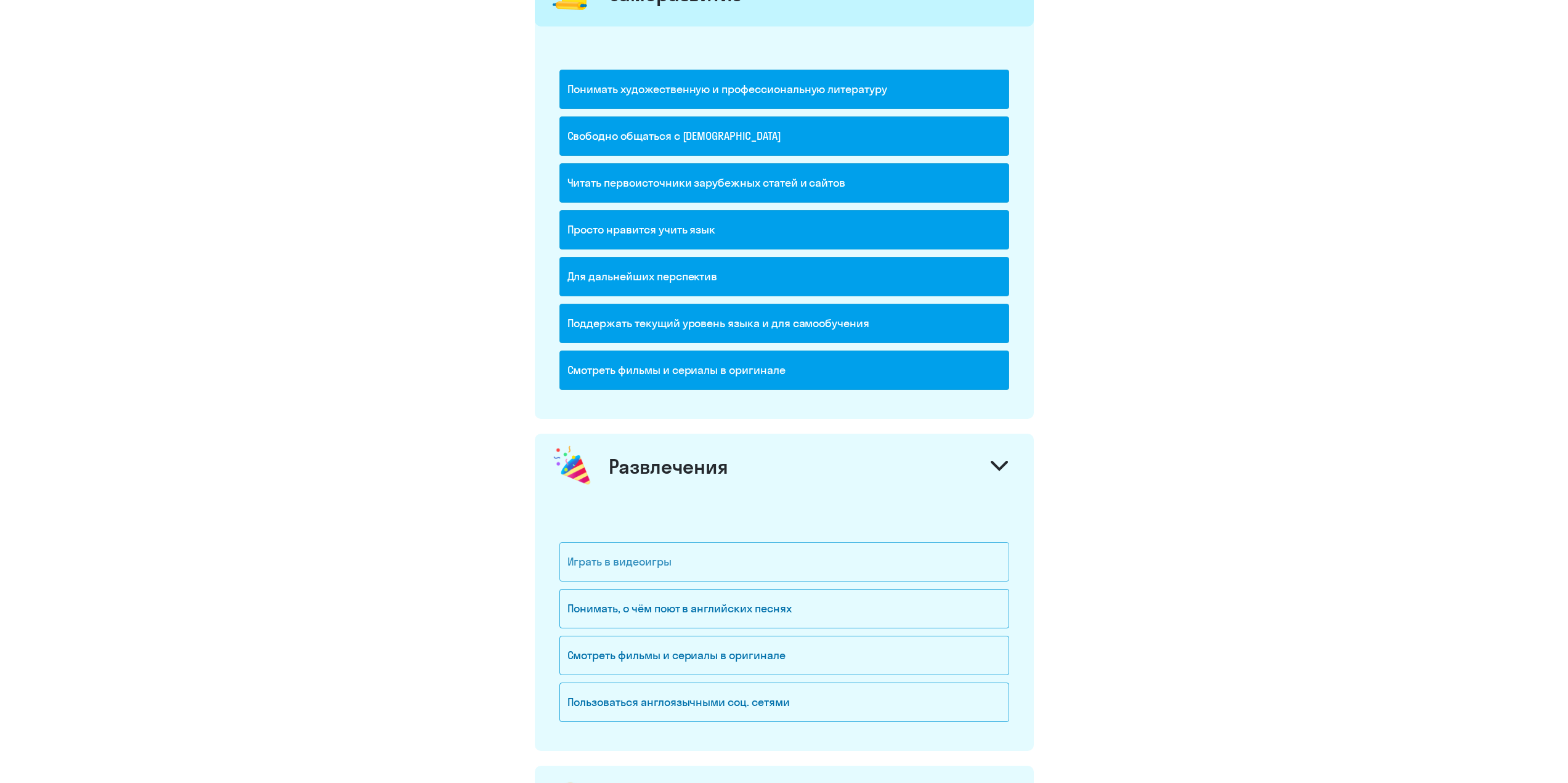
click at [681, 559] on div "Играть в видеоигры" at bounding box center [784, 561] width 450 height 39
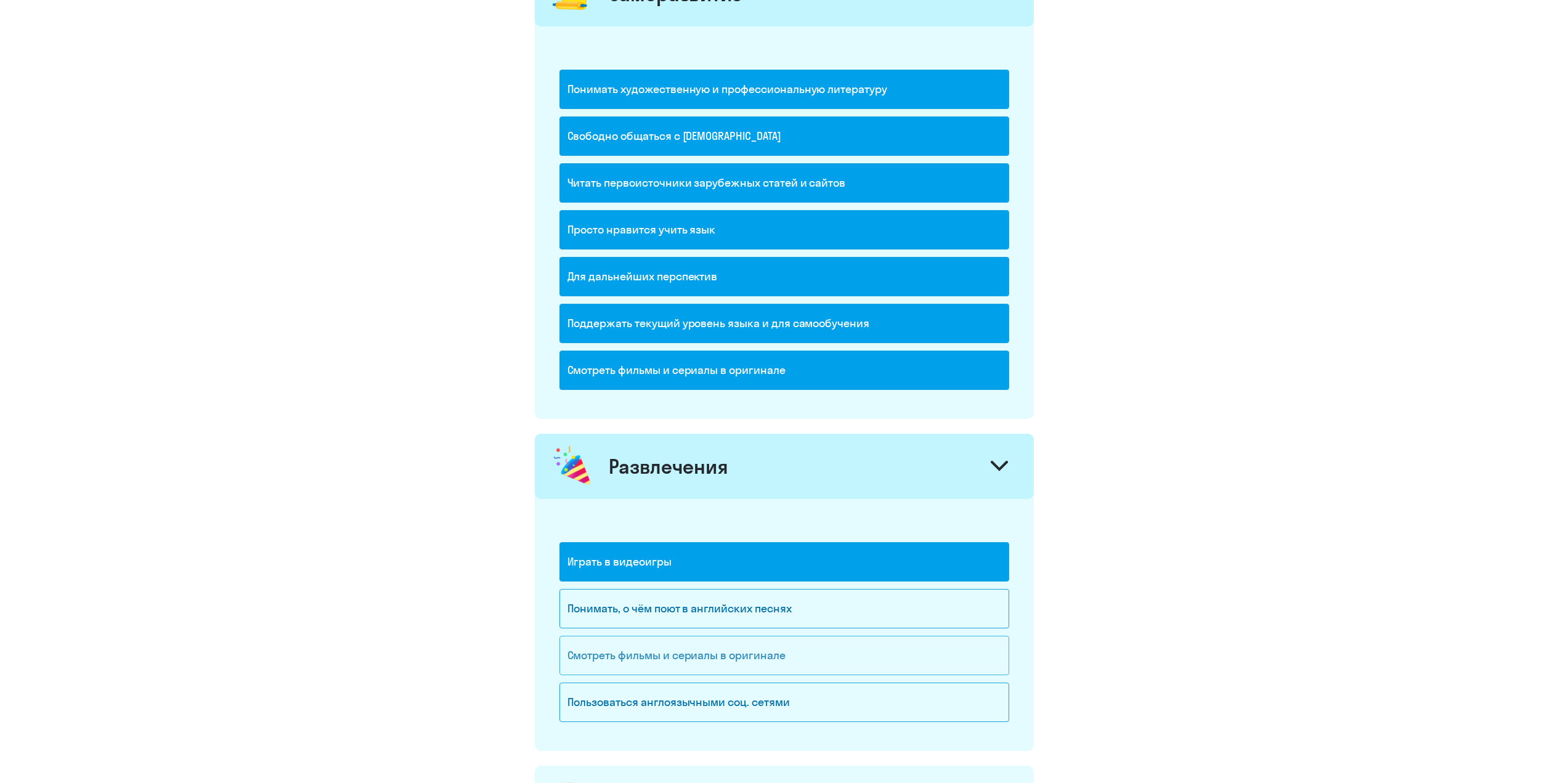
click at [729, 650] on div "Смотреть фильмы и сериалы в оригинале" at bounding box center [784, 655] width 450 height 39
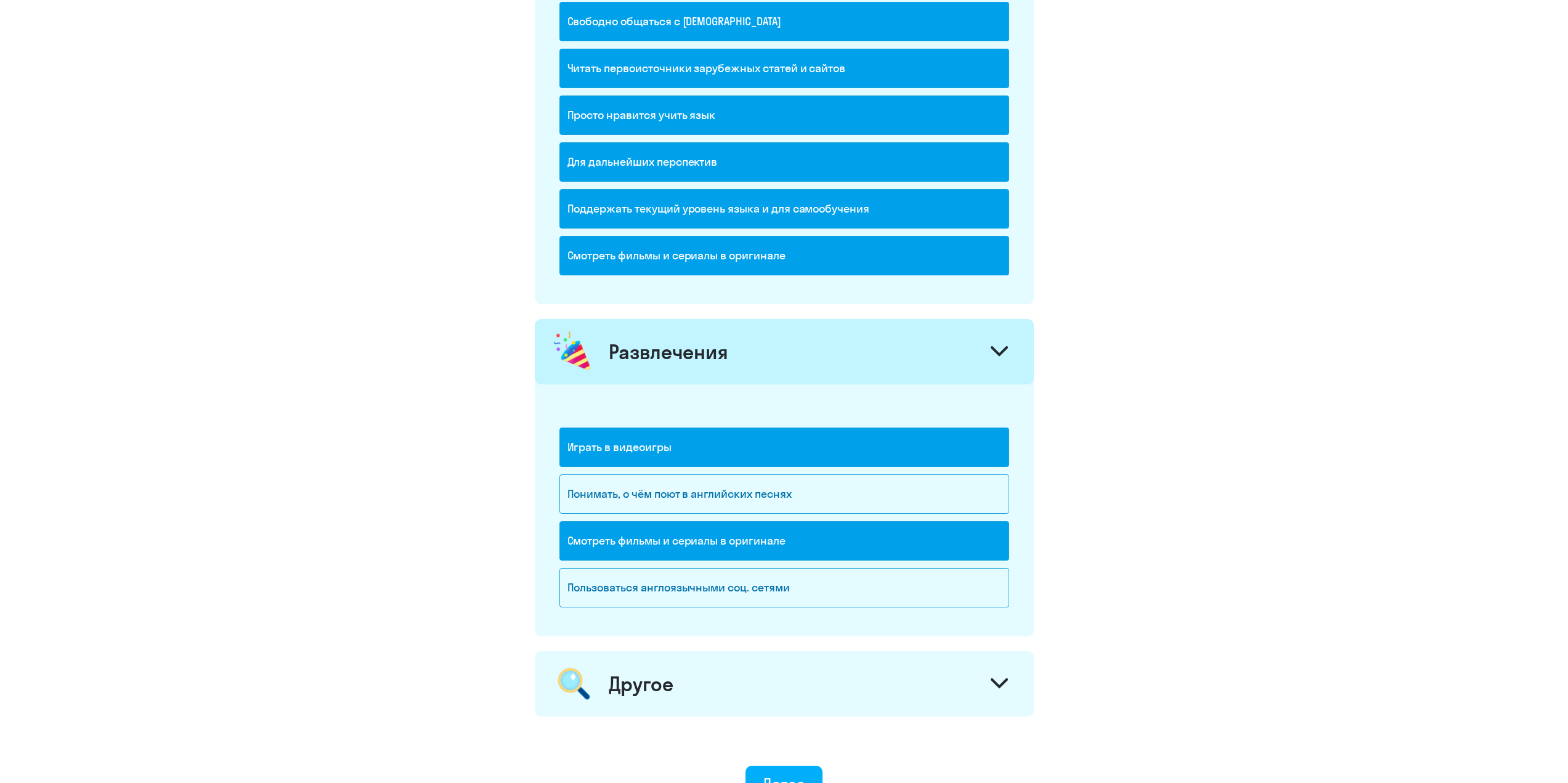
scroll to position [1442, 0]
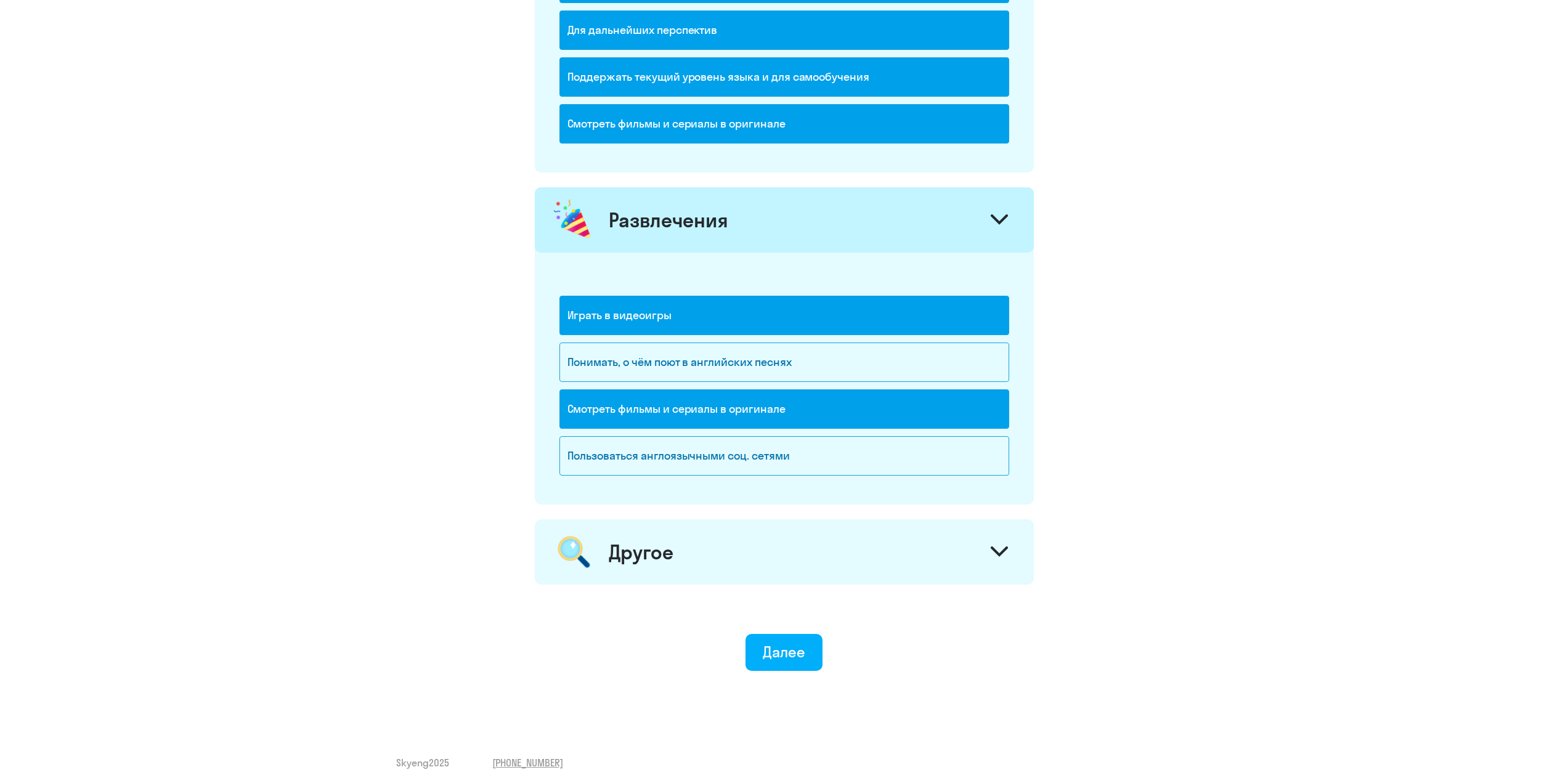
click at [730, 552] on div "Другое" at bounding box center [784, 552] width 500 height 66
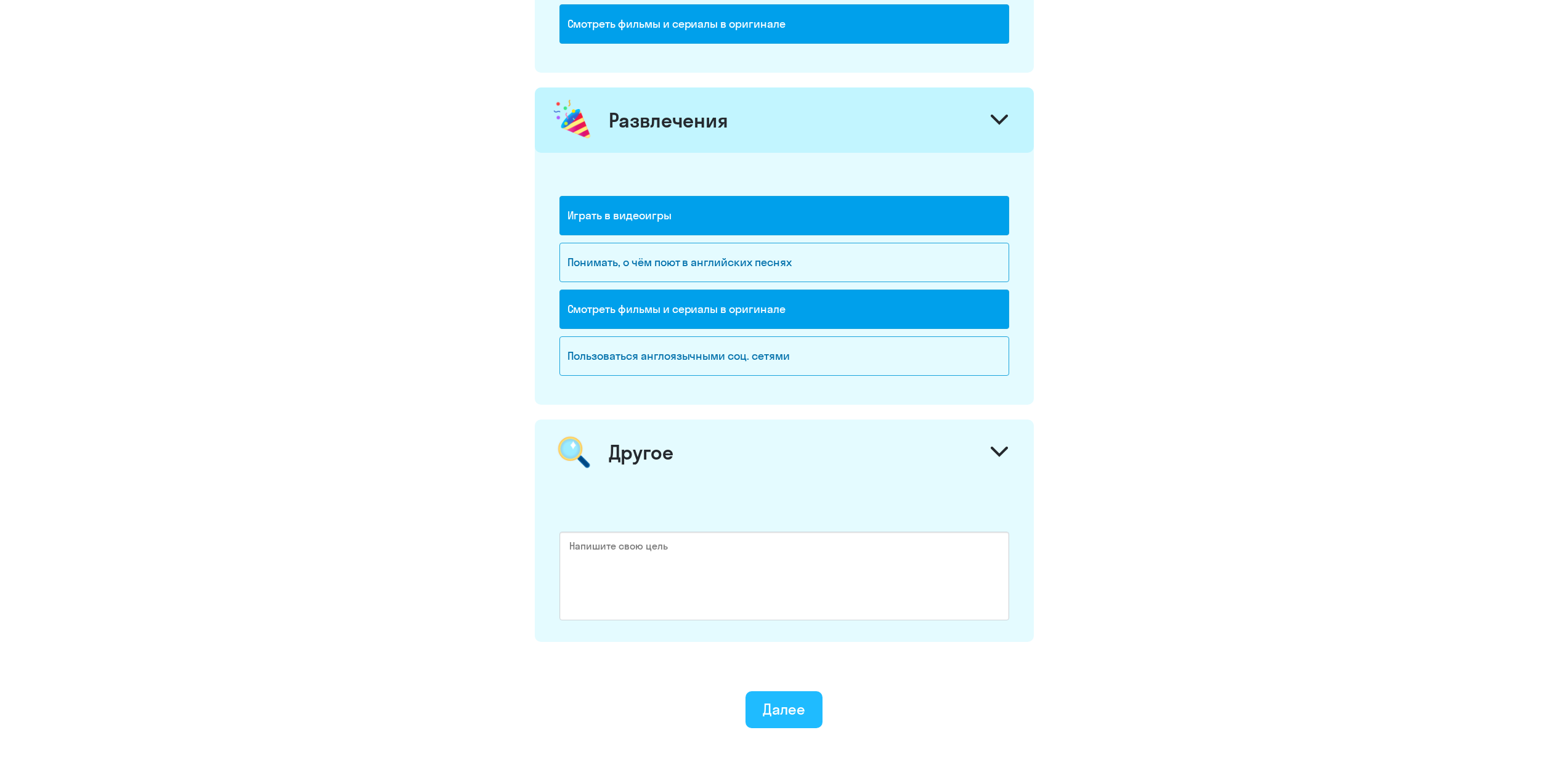
scroll to position [1604, 0]
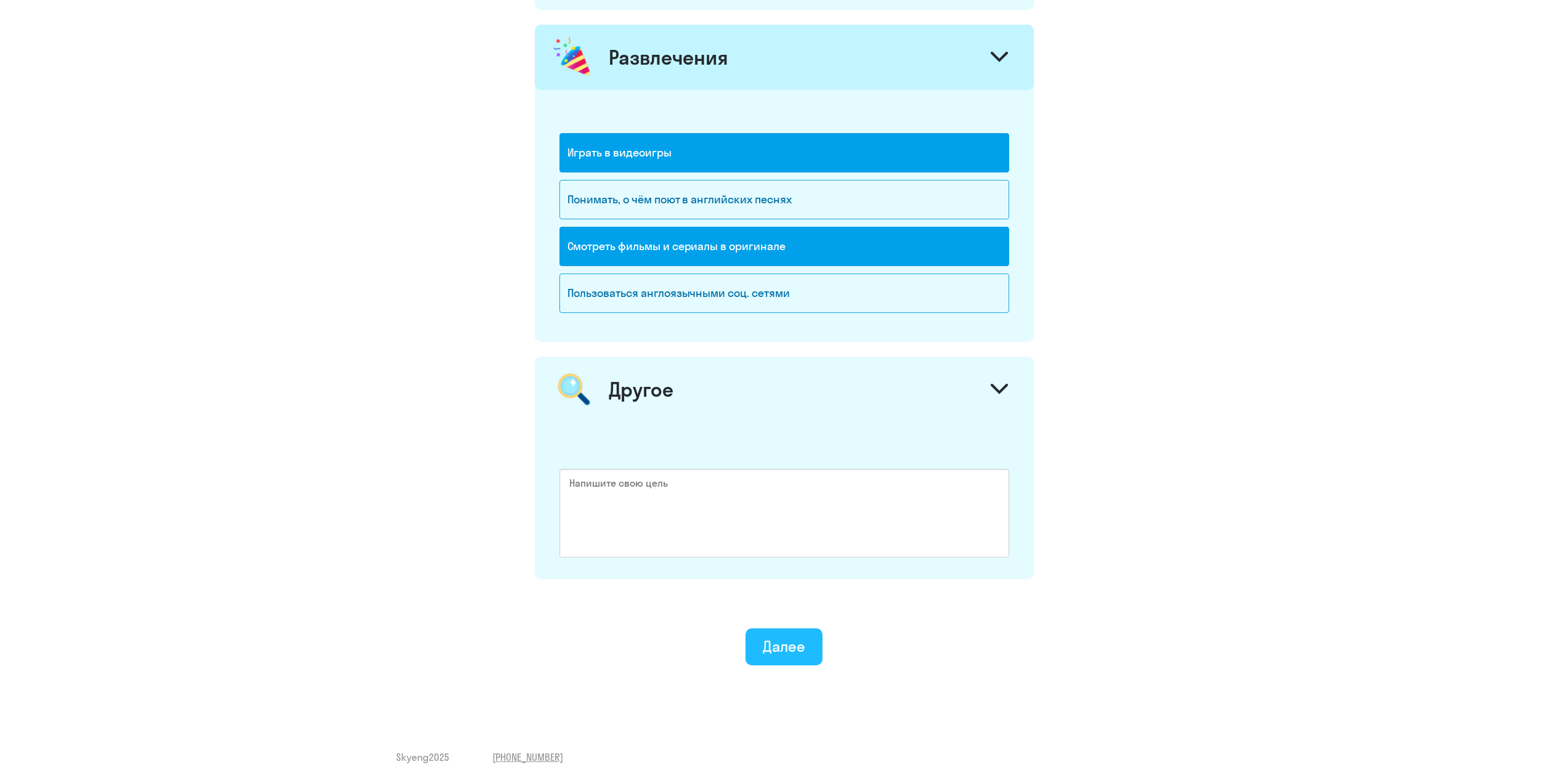
drag, startPoint x: 798, startPoint y: 637, endPoint x: 783, endPoint y: 634, distance: 15.3
click at [798, 637] on div "Далее" at bounding box center [784, 646] width 43 height 20
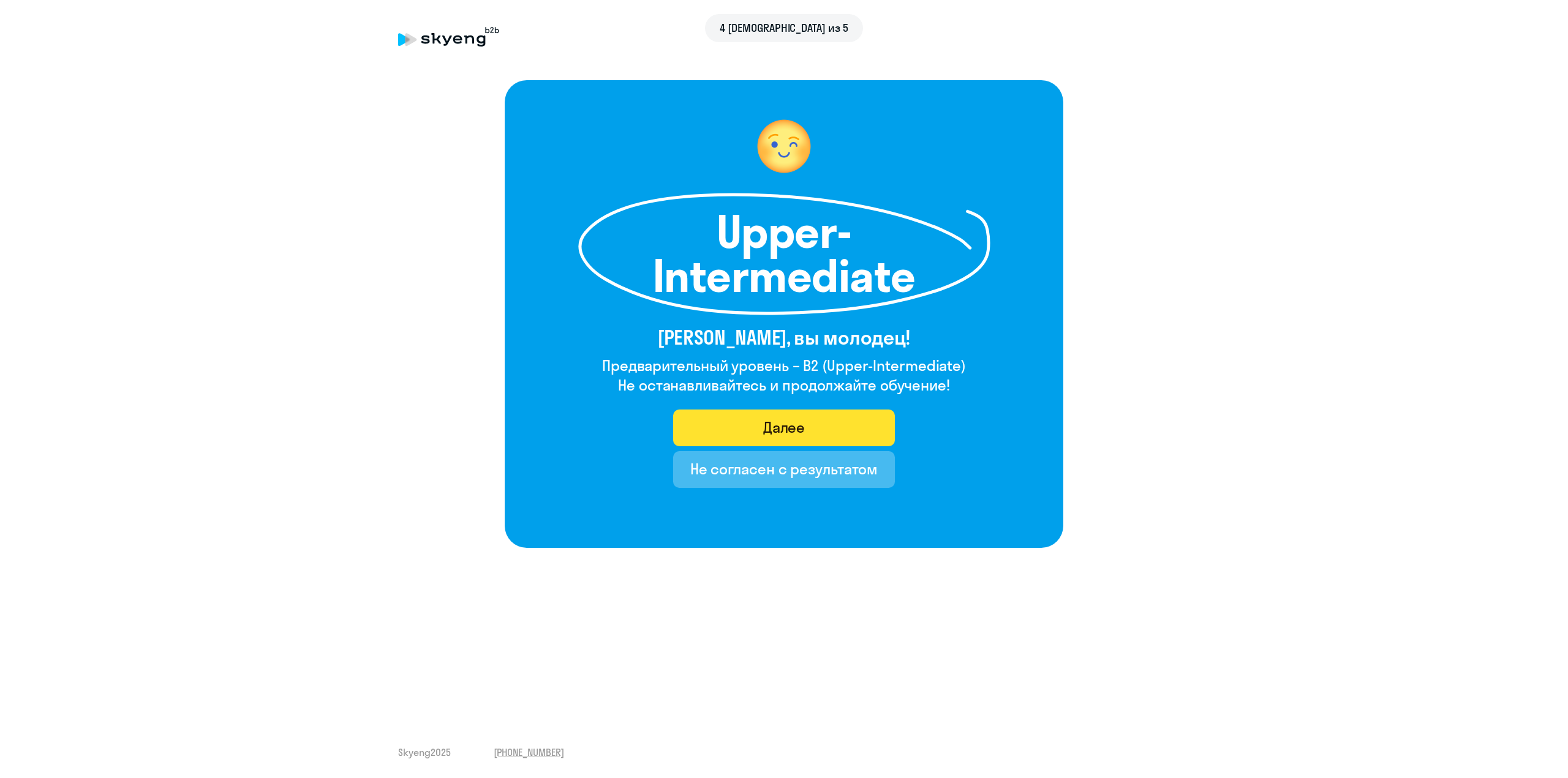
click at [719, 428] on button "Далее" at bounding box center [784, 427] width 222 height 37
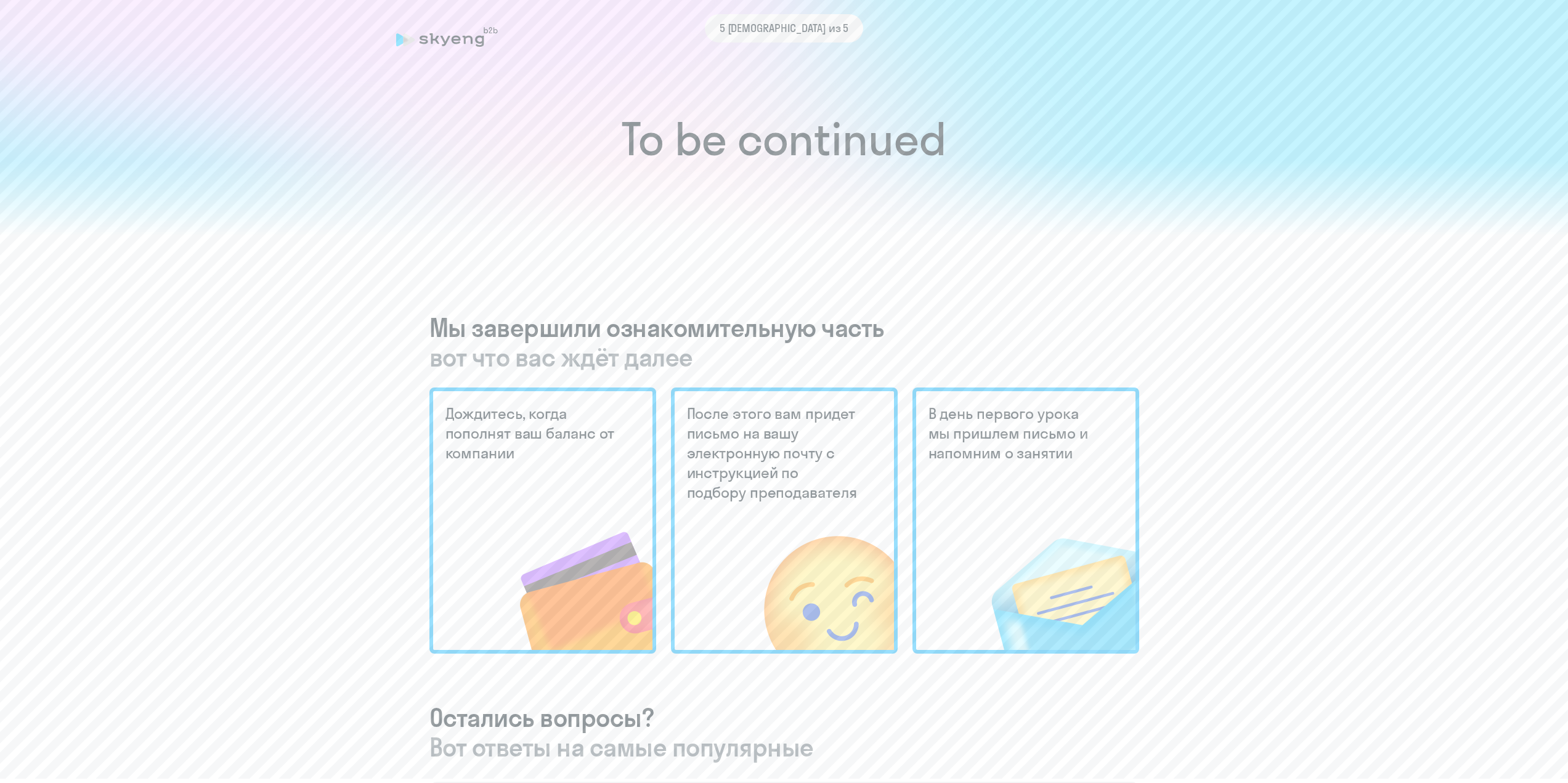
scroll to position [431, 0]
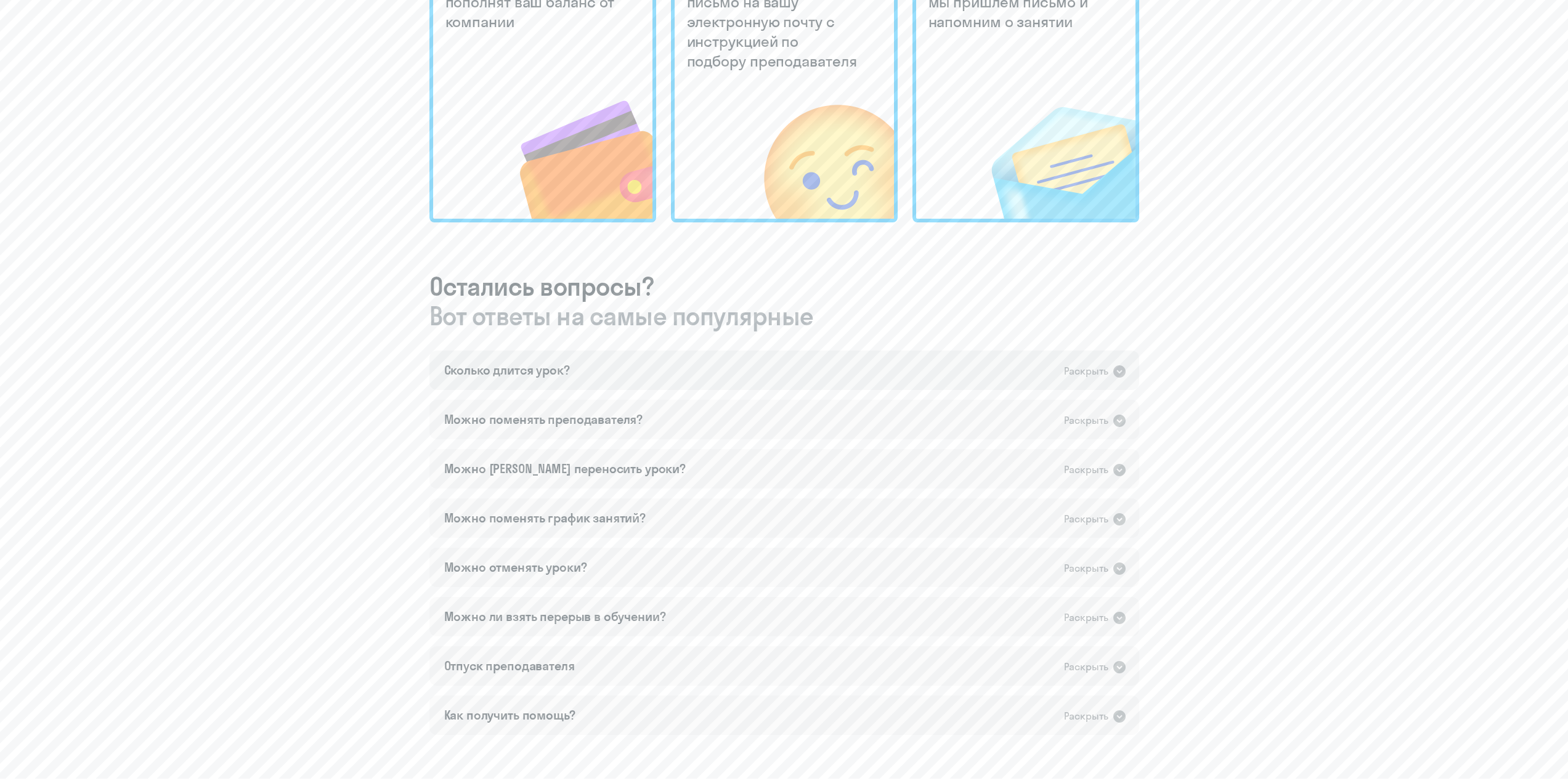
click at [521, 372] on div "Сколько длится урок?" at bounding box center [507, 370] width 126 height 17
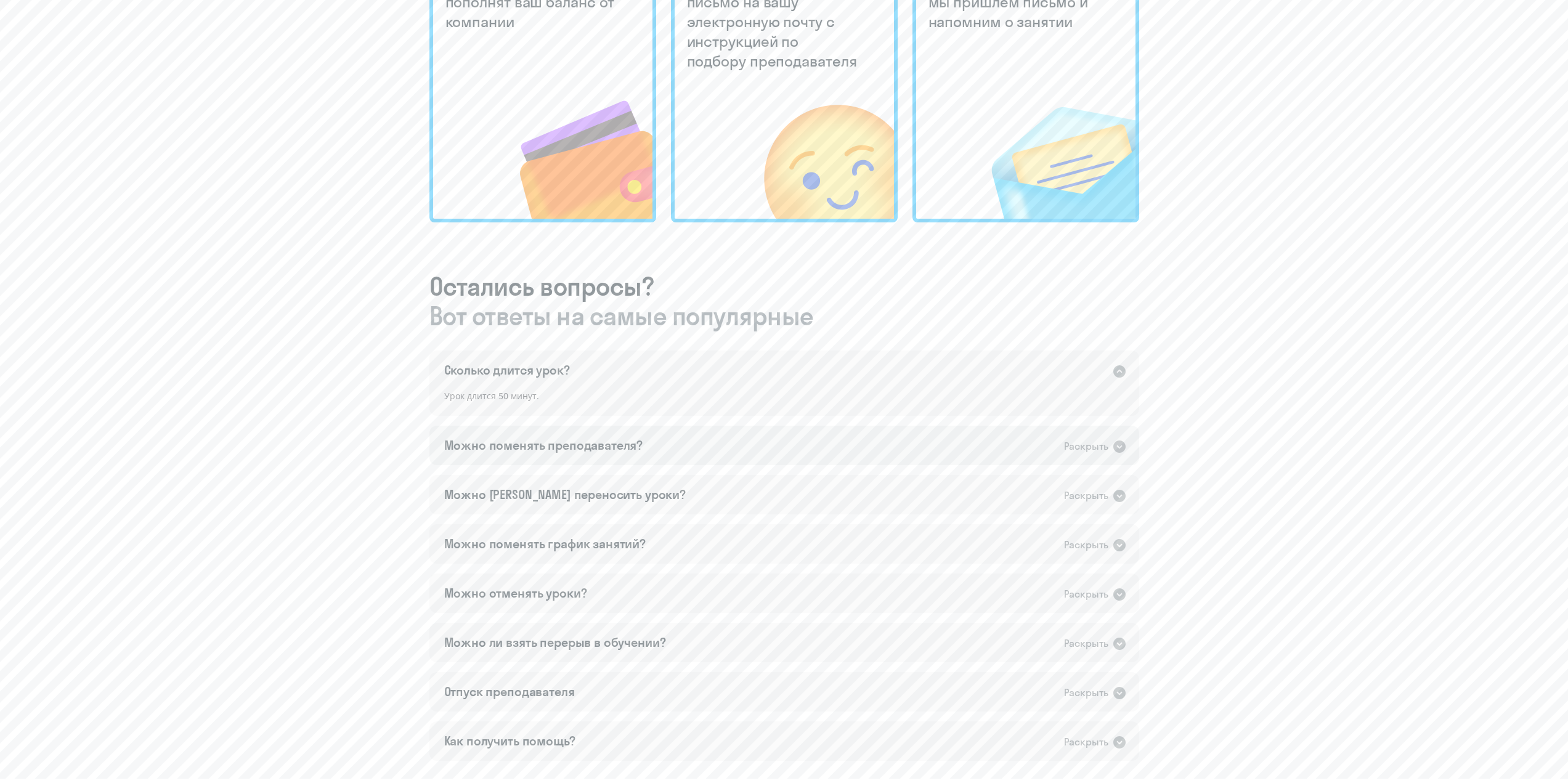
click at [570, 464] on div "Можно поменять преподавателя? Раскрыть" at bounding box center [784, 445] width 710 height 39
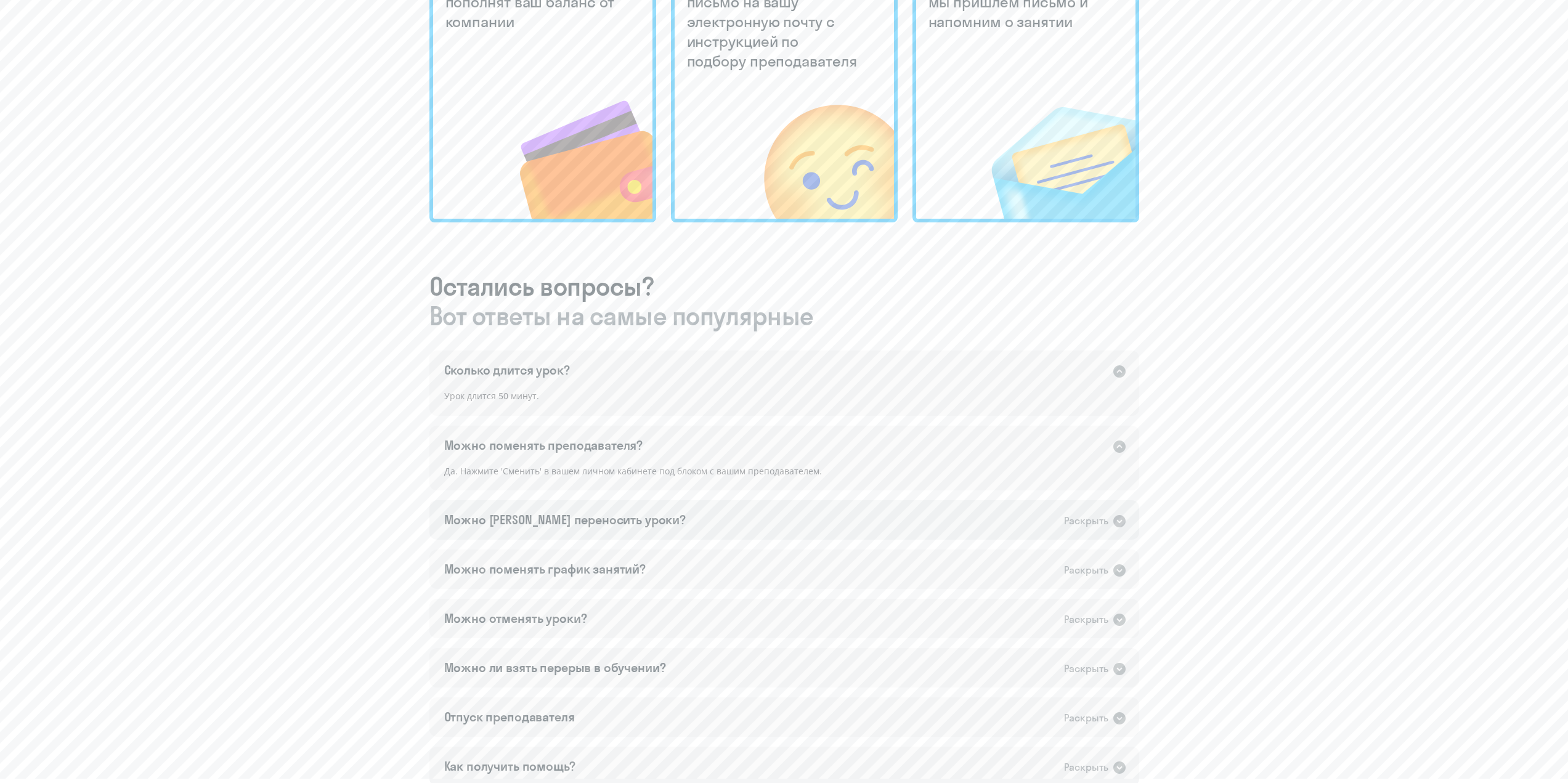
click at [602, 532] on div "Можно [PERSON_NAME] переносить уроки? Раскрыть" at bounding box center [784, 519] width 710 height 39
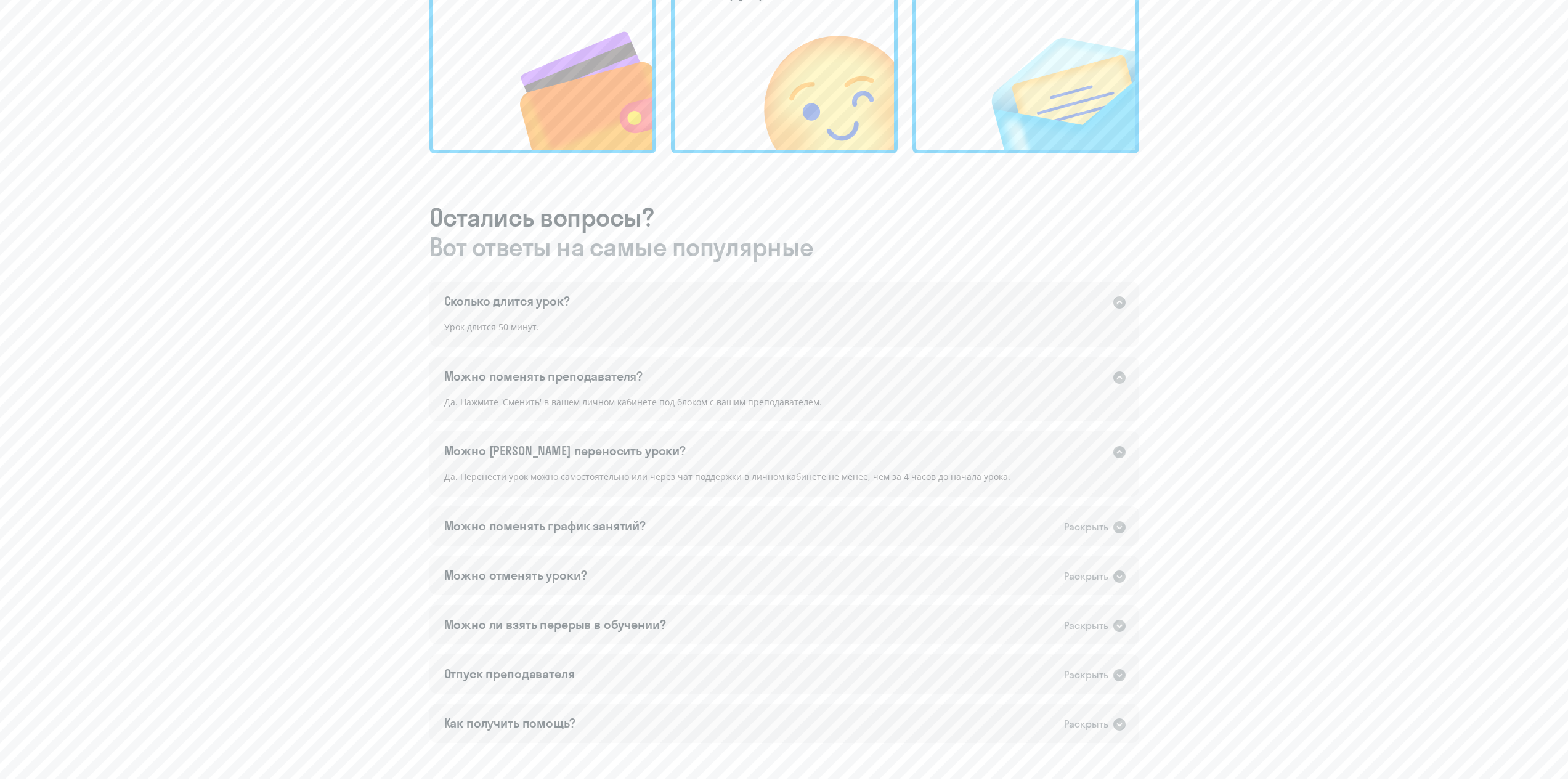
scroll to position [583, 0]
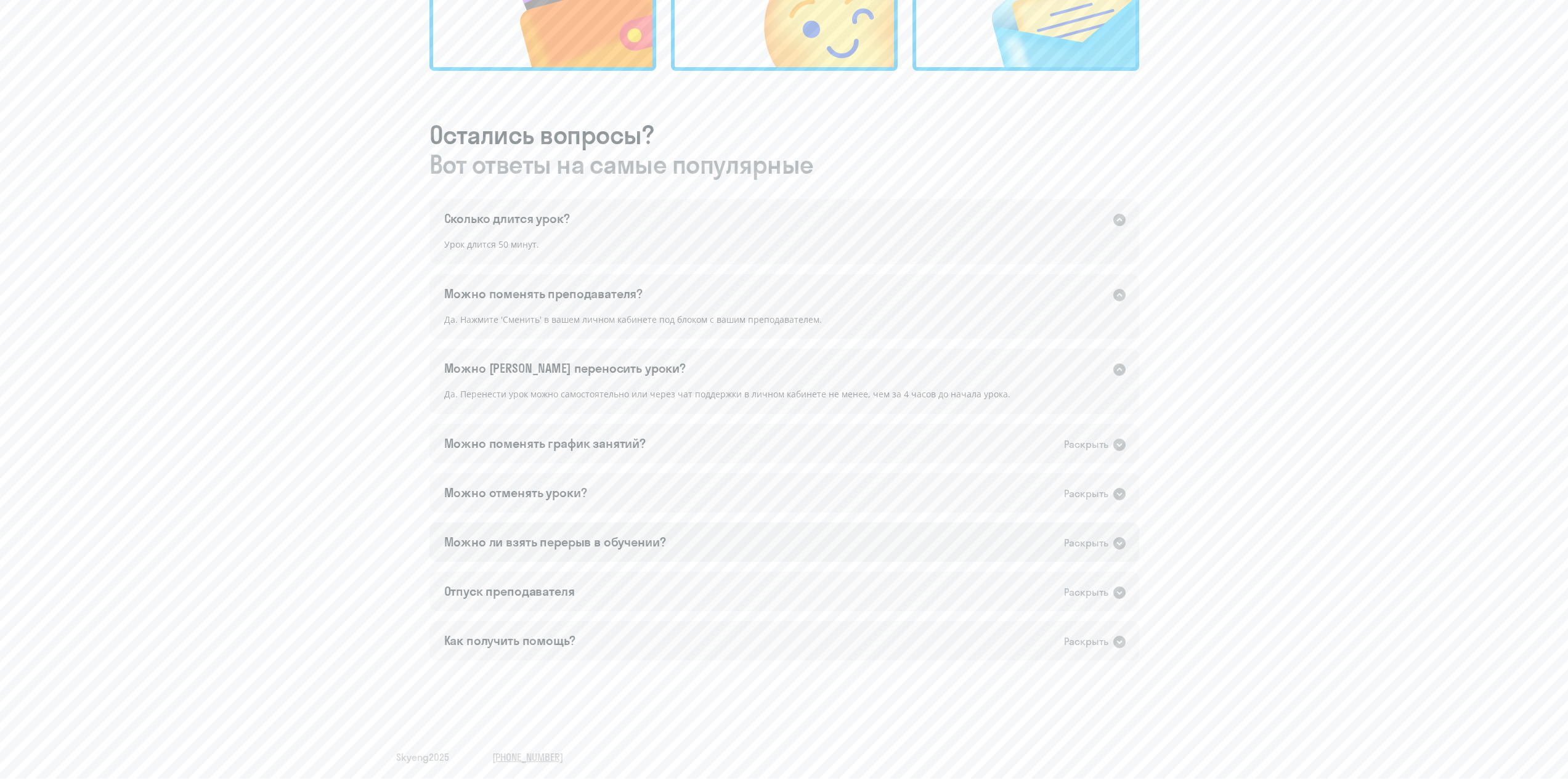
click at [641, 546] on div "Можно ли взять перерыв в обучении?" at bounding box center [555, 542] width 222 height 17
click at [593, 640] on div "Сколько длится урок? Раскрыть Урок длится 50 минут. Можно поменять преподавател…" at bounding box center [784, 442] width 710 height 487
click at [594, 617] on div "Отпуск преподавателя Раскрыть" at bounding box center [784, 617] width 710 height 39
click at [617, 695] on div "Как получить помощь? Раскрыть" at bounding box center [784, 692] width 710 height 39
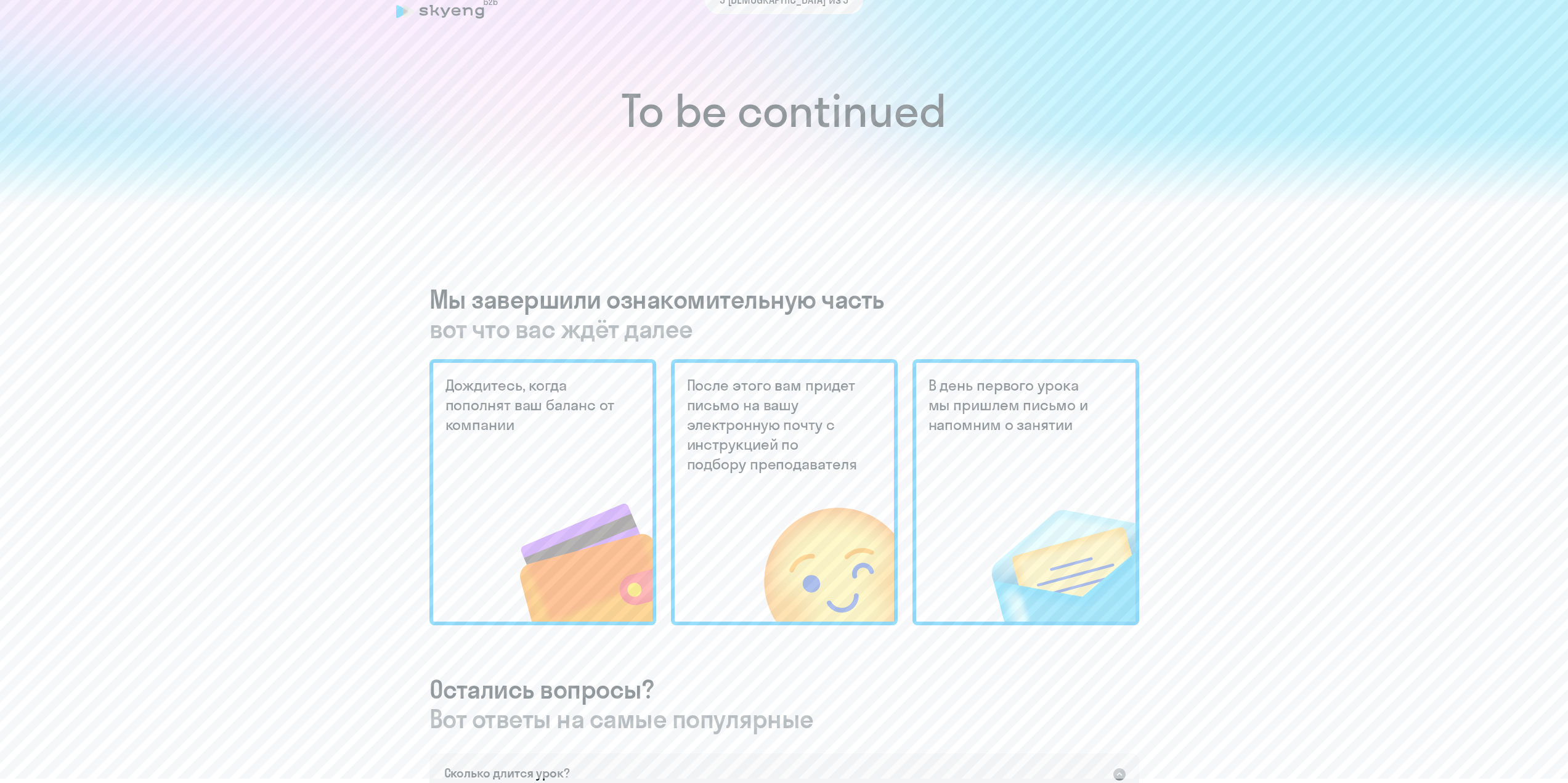
scroll to position [0, 0]
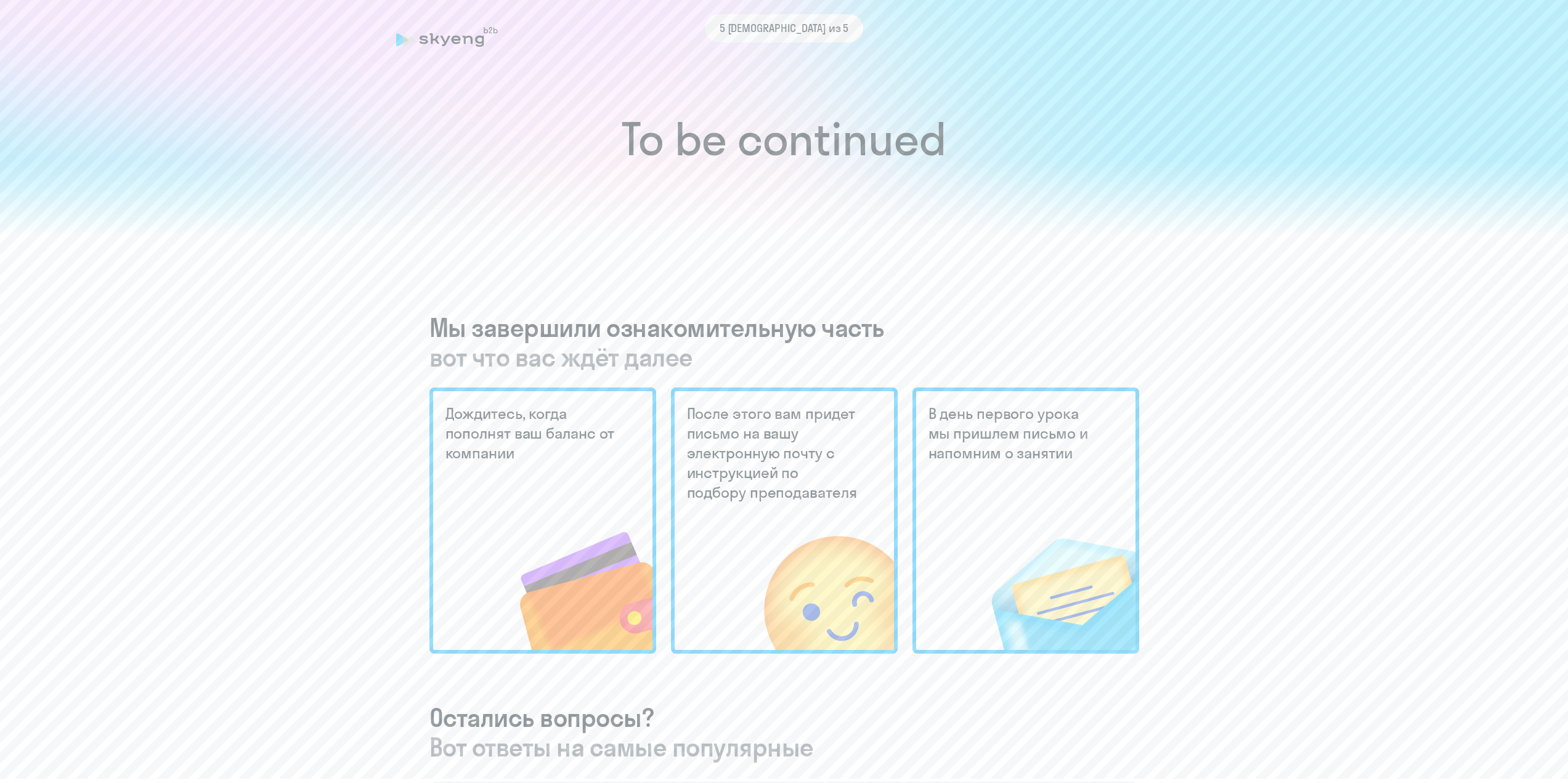
click at [426, 39] on div "5 [DEMOGRAPHIC_DATA] из 5" at bounding box center [784, 29] width 776 height 29
